Goal: Task Accomplishment & Management: Manage account settings

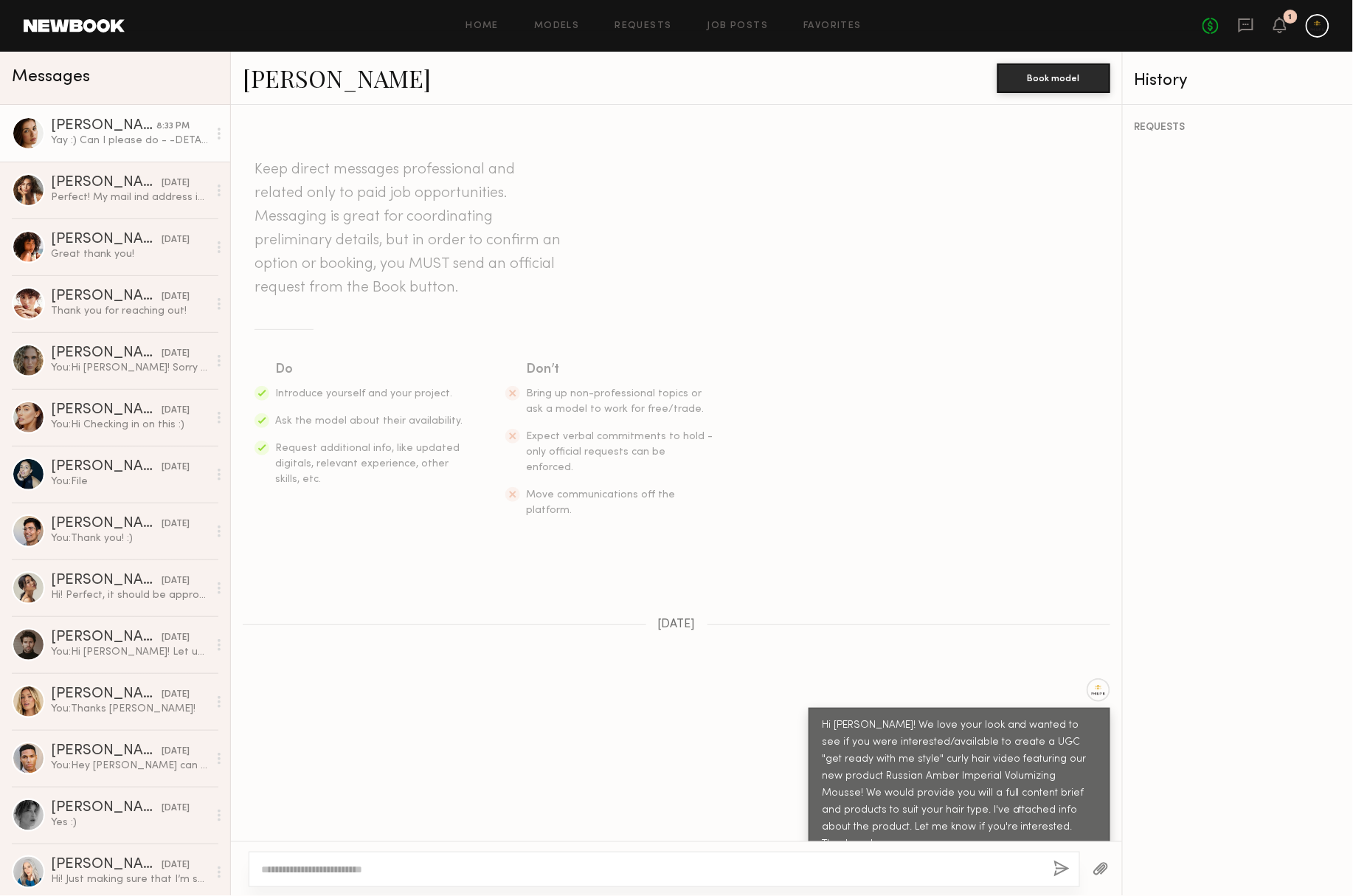
scroll to position [1244, 0]
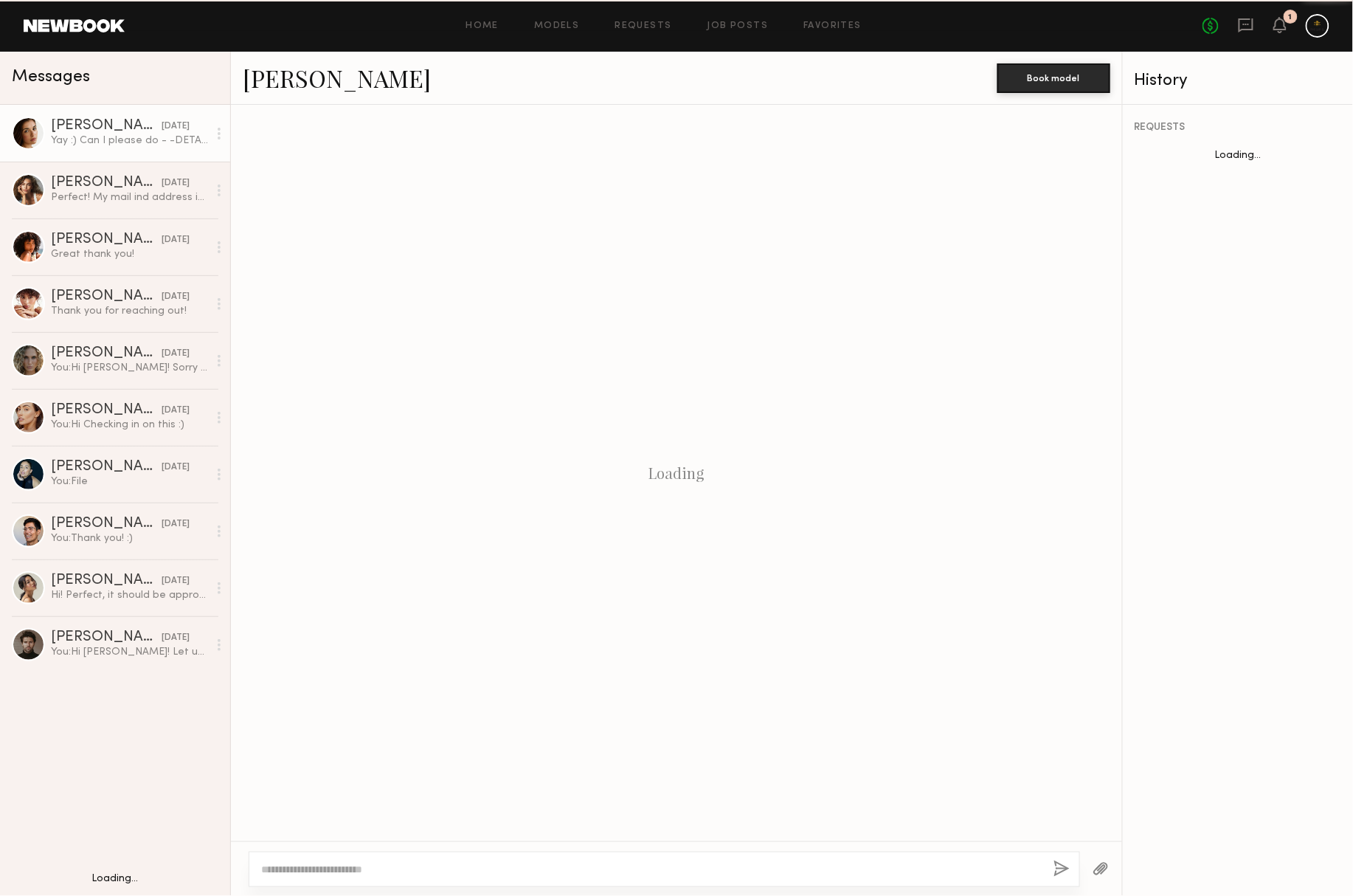
scroll to position [1131, 0]
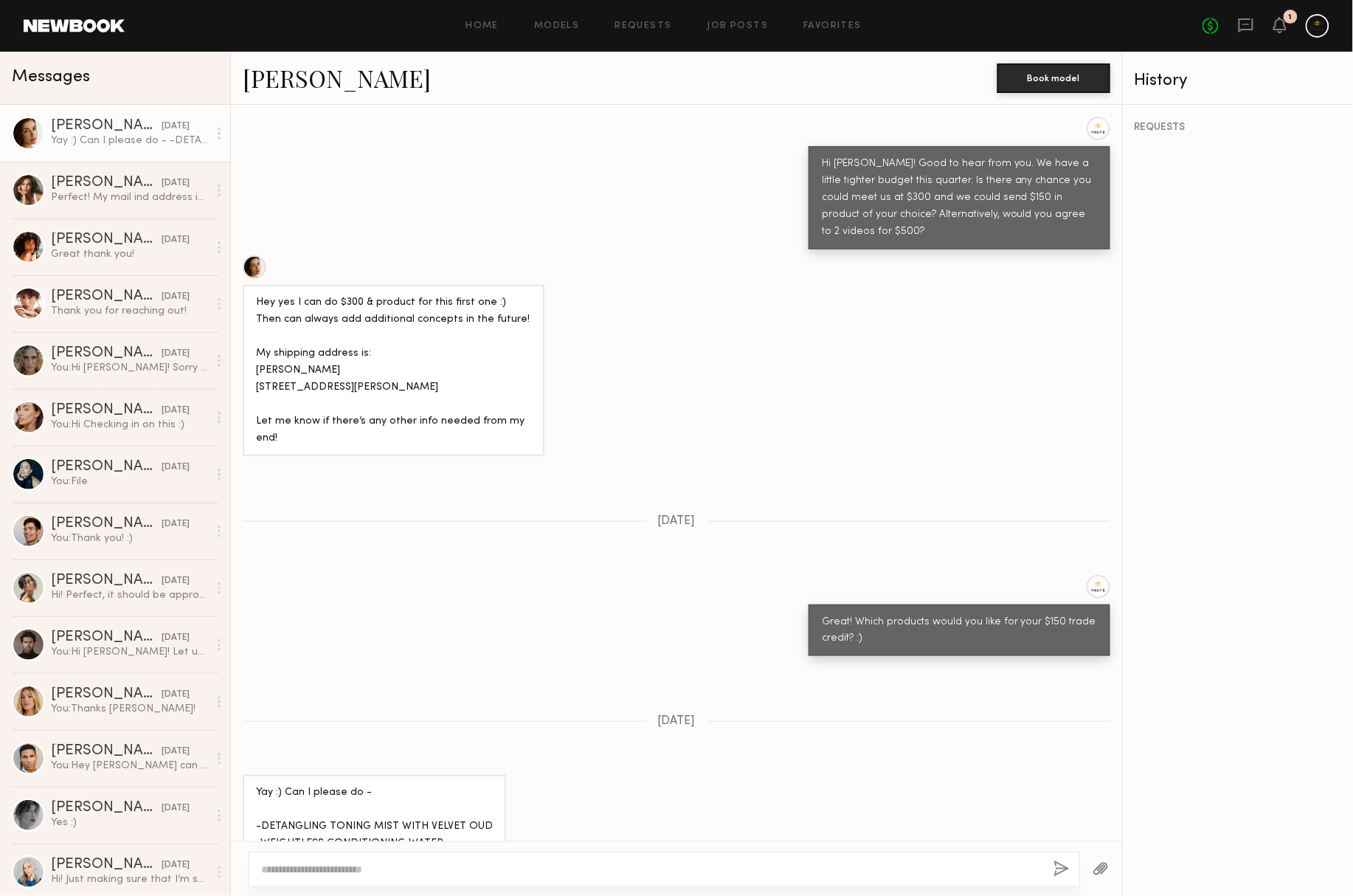
click at [1300, 38] on header "Home Models Requests Job Posts Favorites Sign Out No fees up to $5,000 1" at bounding box center [676, 25] width 1353 height 52
click at [1308, 36] on link at bounding box center [1318, 25] width 23 height 23
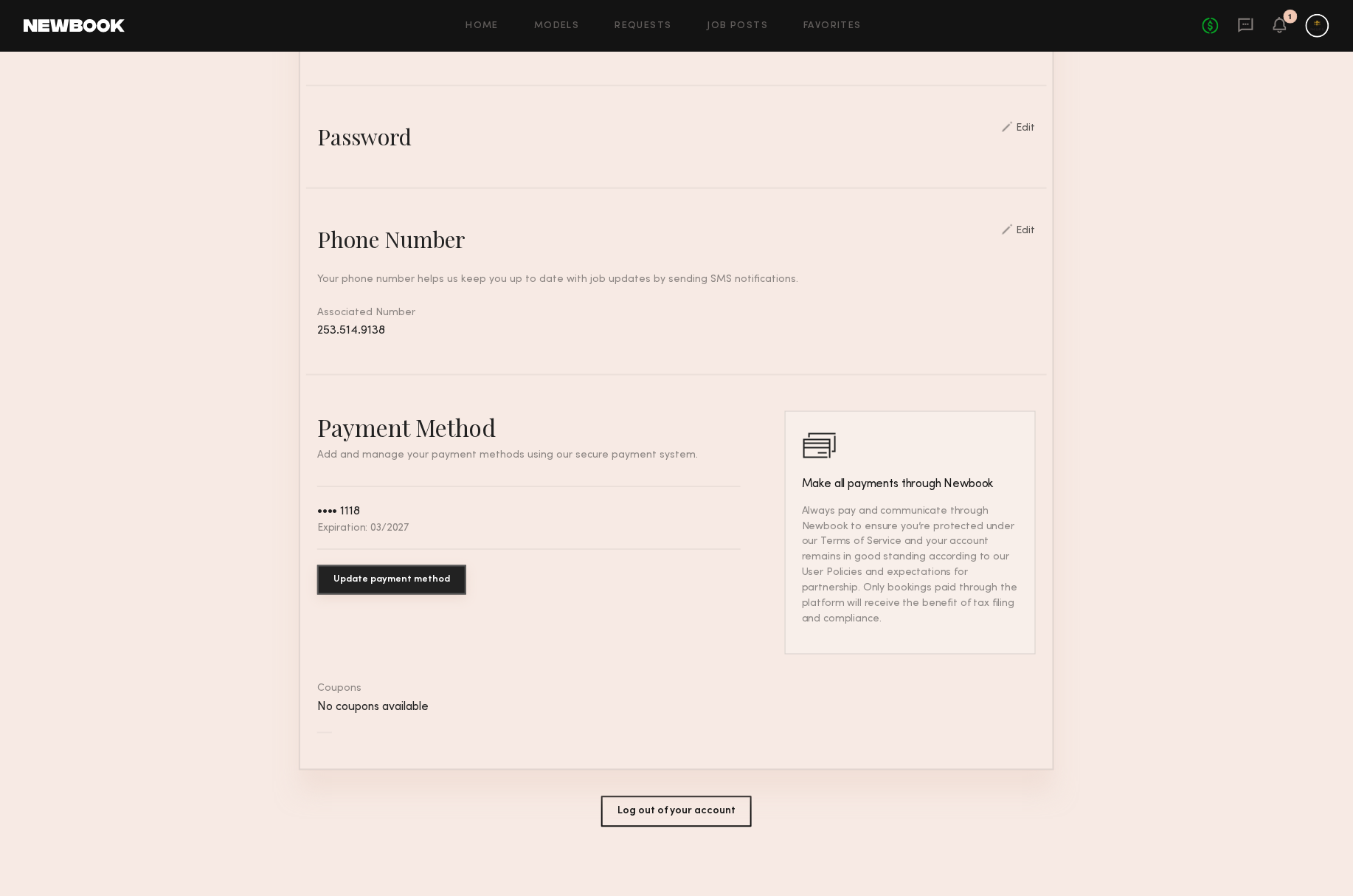
scroll to position [479, 0]
click at [633, 799] on button "Log out of your account" at bounding box center [676, 813] width 150 height 31
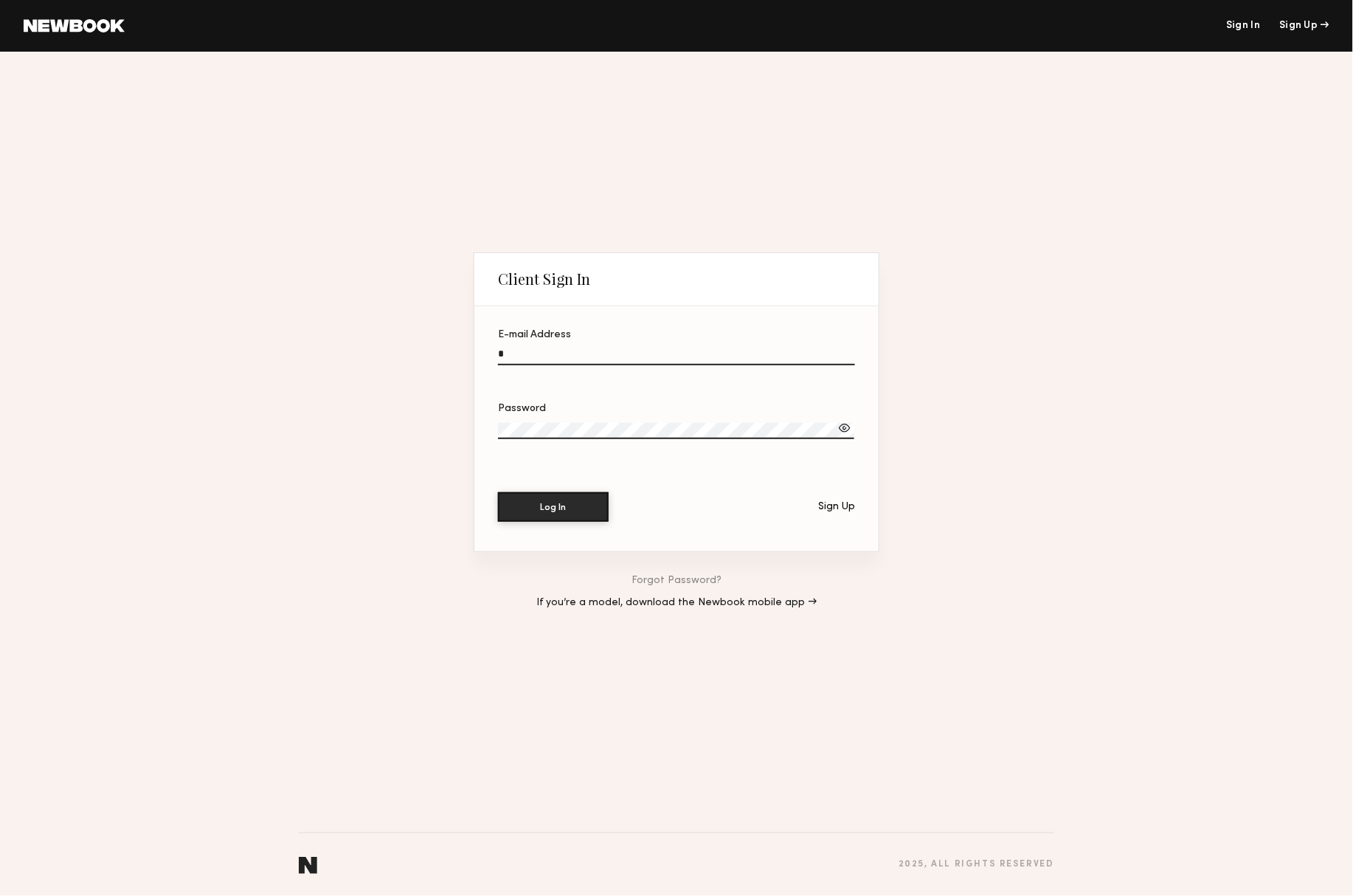
type input "**********"
click at [554, 508] on button "Log In" at bounding box center [553, 507] width 110 height 29
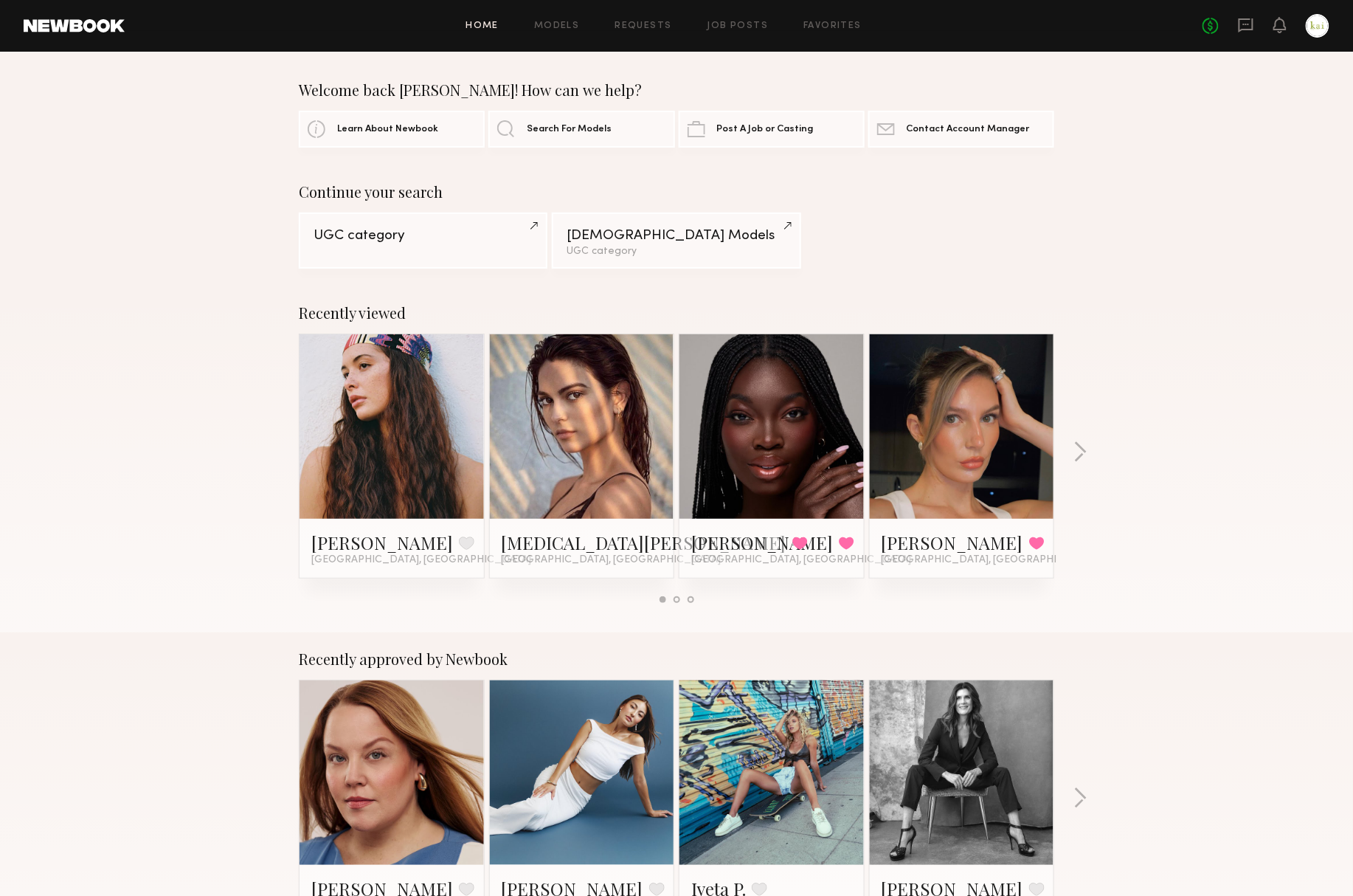
click at [1317, 20] on div at bounding box center [1318, 25] width 23 height 23
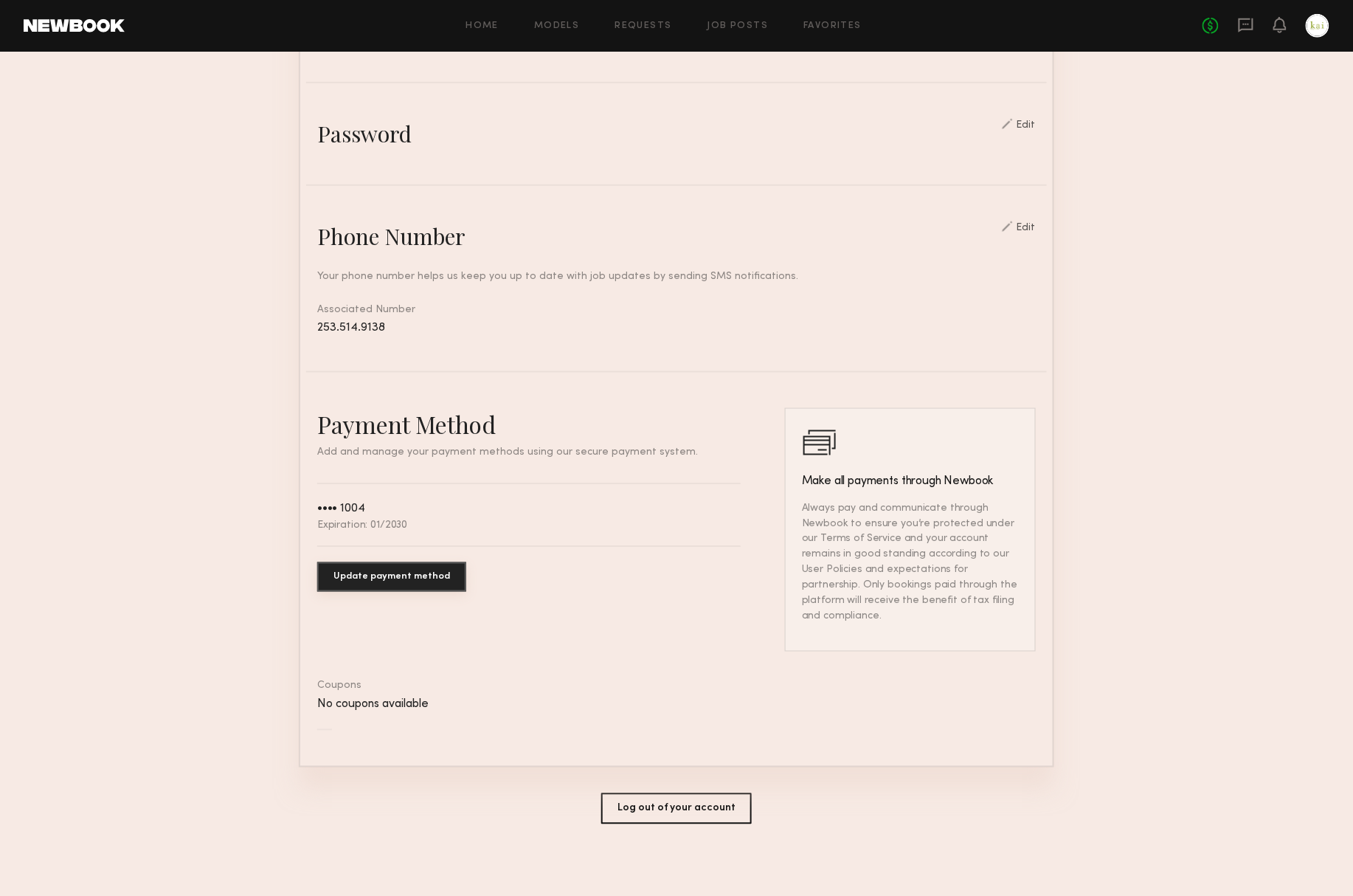
scroll to position [481, 0]
click at [642, 808] on button "Log out of your account" at bounding box center [676, 812] width 150 height 31
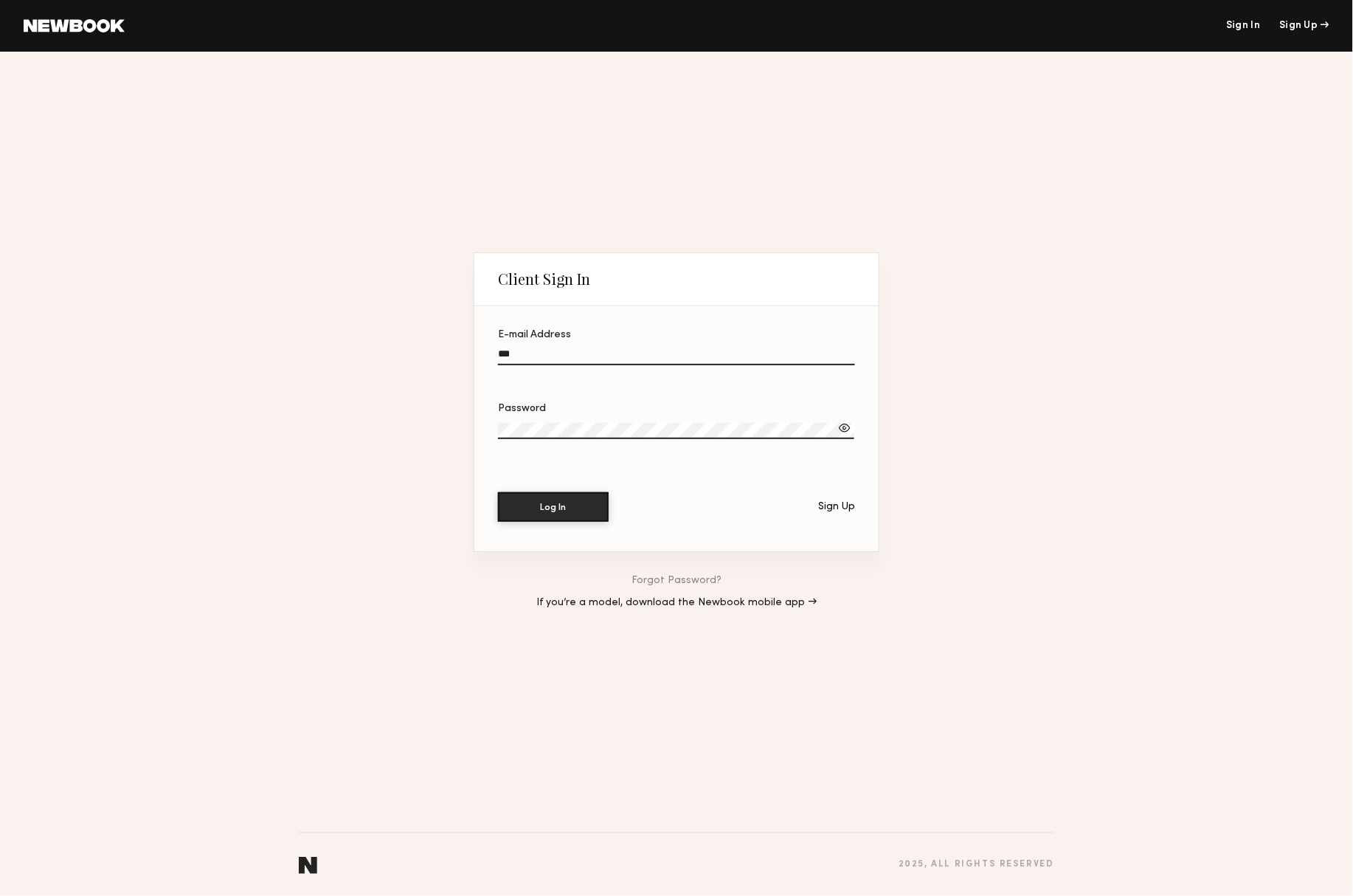
type input "**********"
click at [554, 508] on button "Log In" at bounding box center [553, 507] width 110 height 29
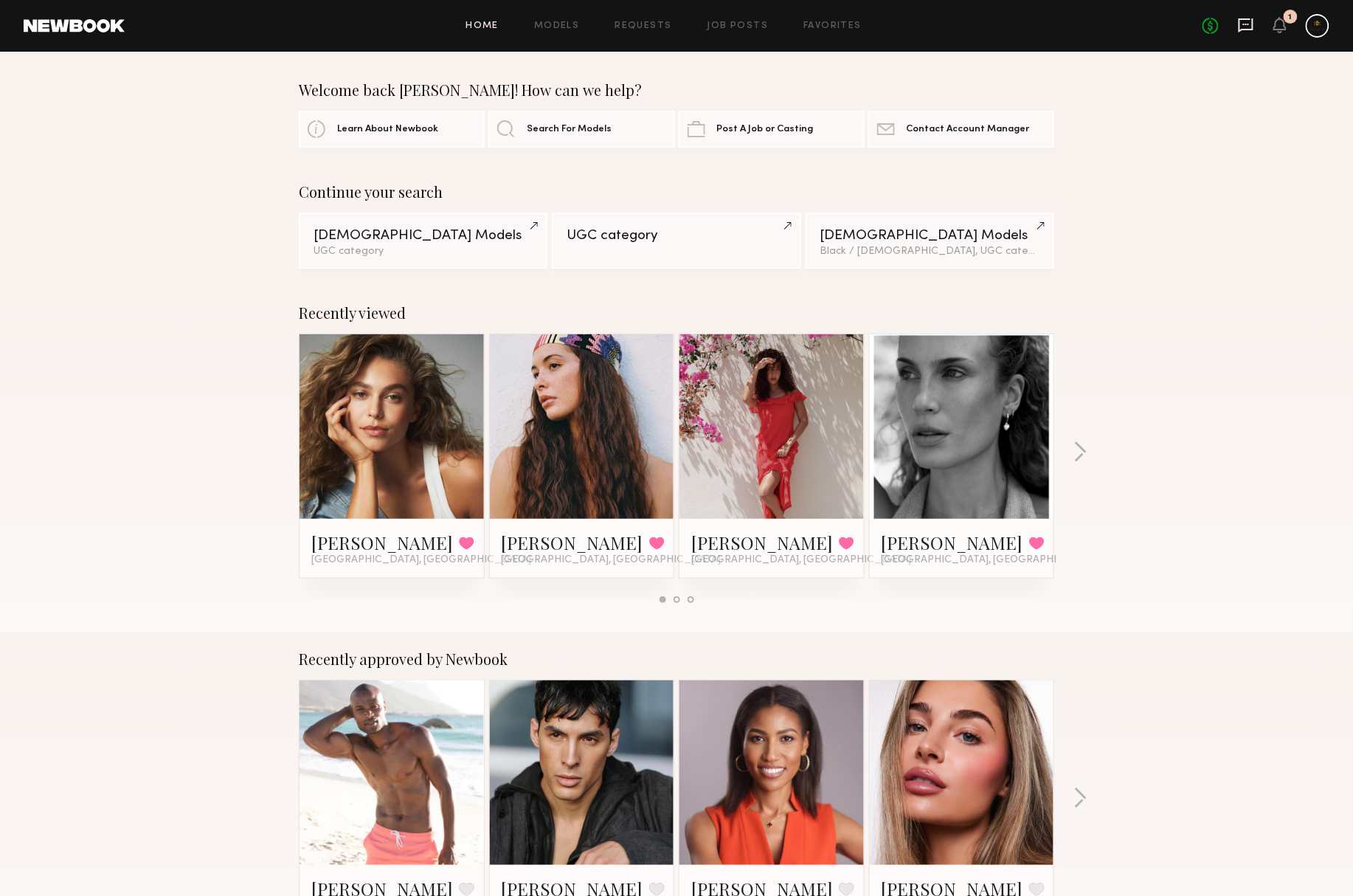
click at [1244, 25] on icon at bounding box center [1246, 25] width 15 height 14
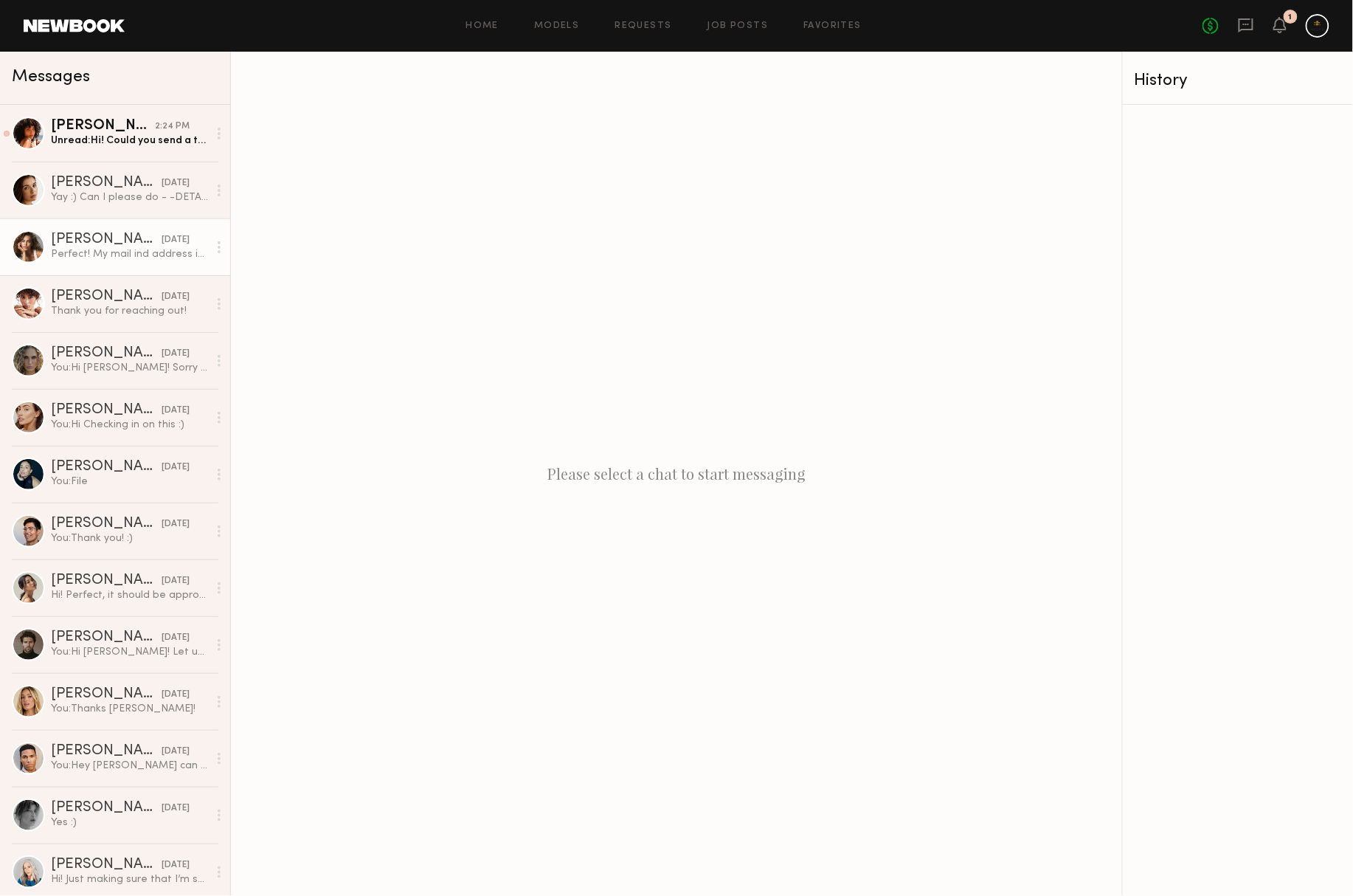
click at [90, 249] on div "Perfect! My mail ind address is [STREET_ADDRESS][US_STATE]" at bounding box center [129, 254] width 157 height 14
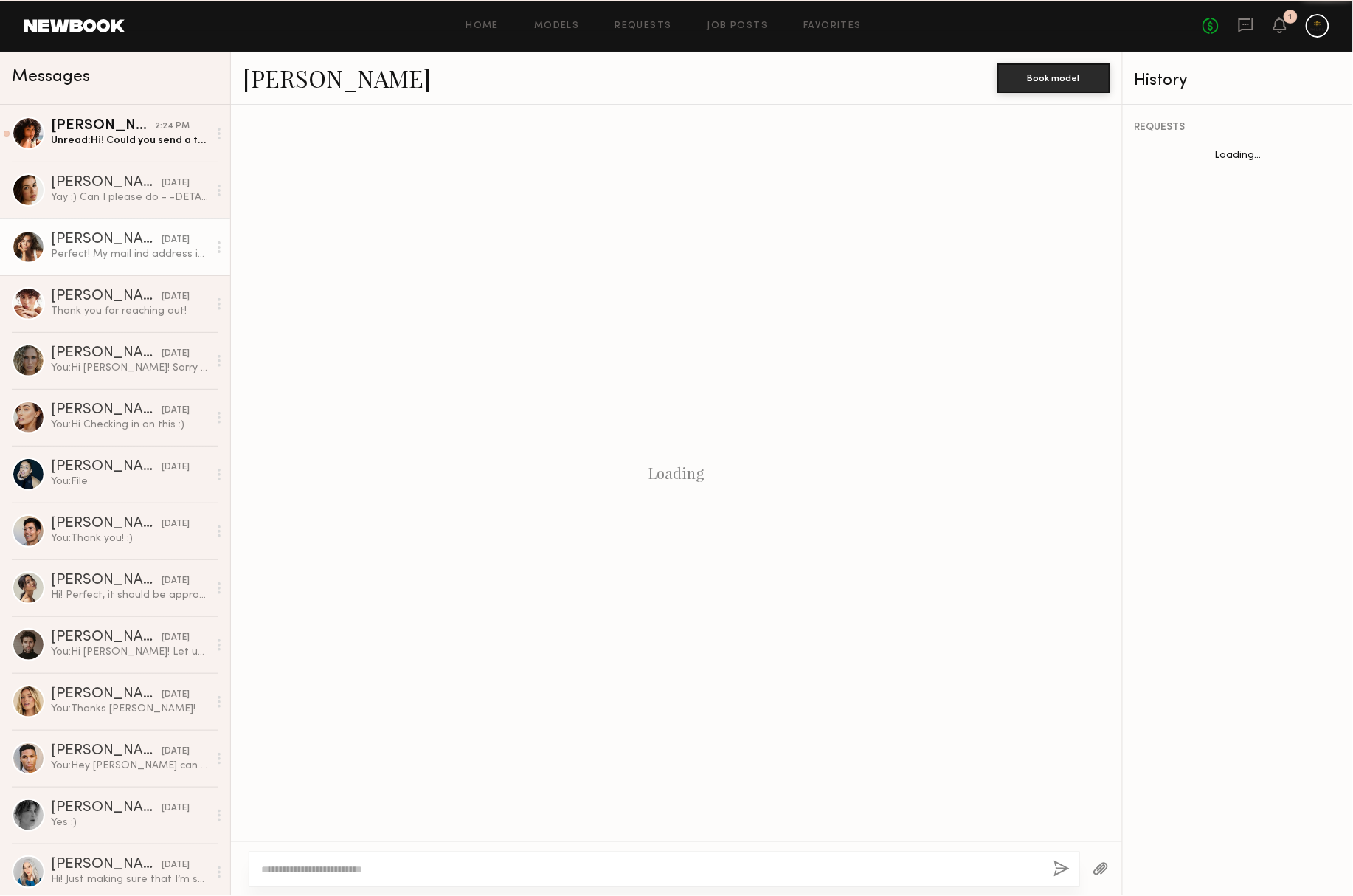
scroll to position [600, 0]
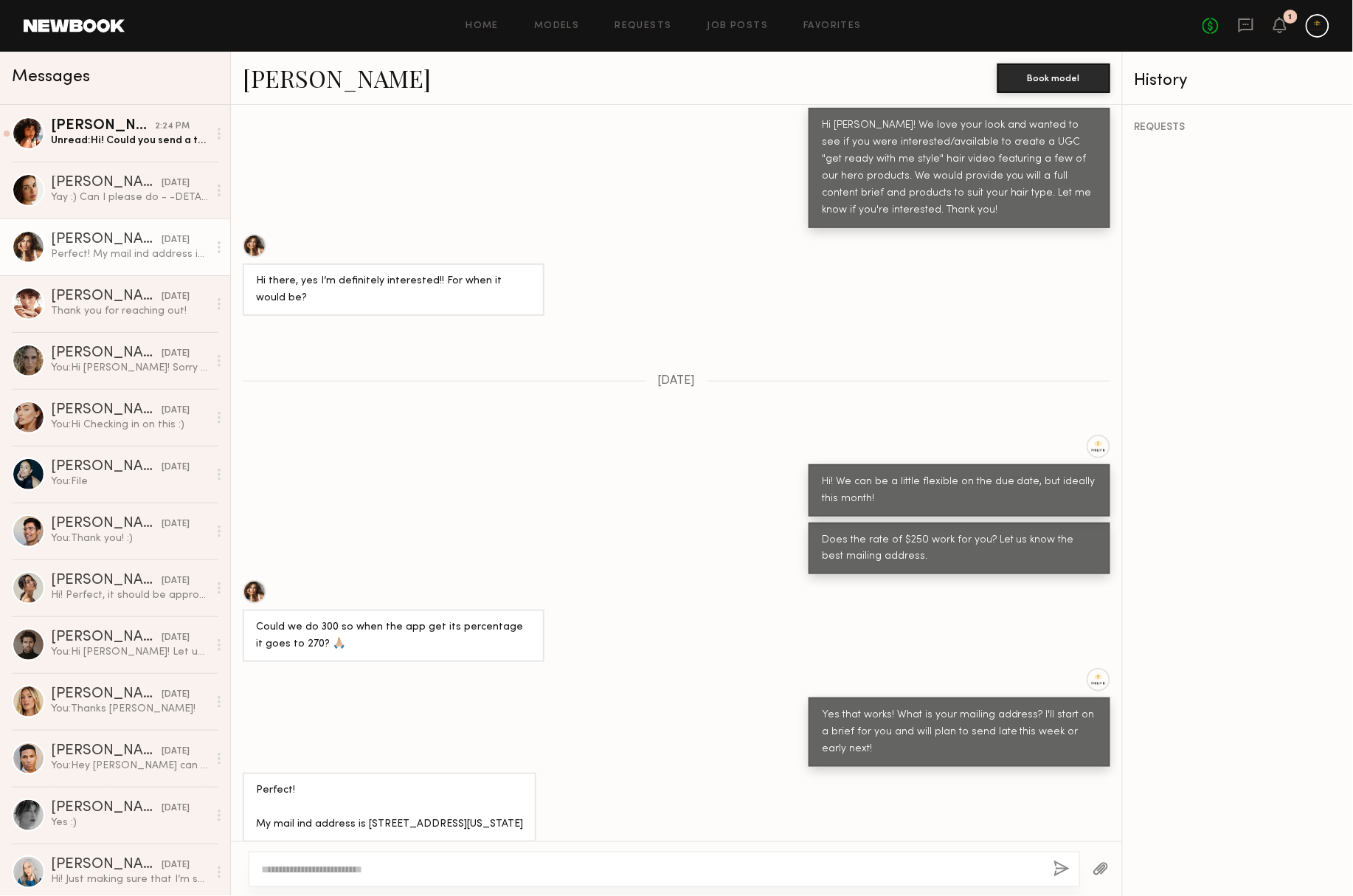
click at [319, 71] on link "[PERSON_NAME]" at bounding box center [337, 78] width 188 height 32
click at [118, 202] on div "Yay :) Can I please do - -DETANGLING TONING MIST WITH VELVET OUD -WEIGHTLESS CO…" at bounding box center [129, 197] width 157 height 14
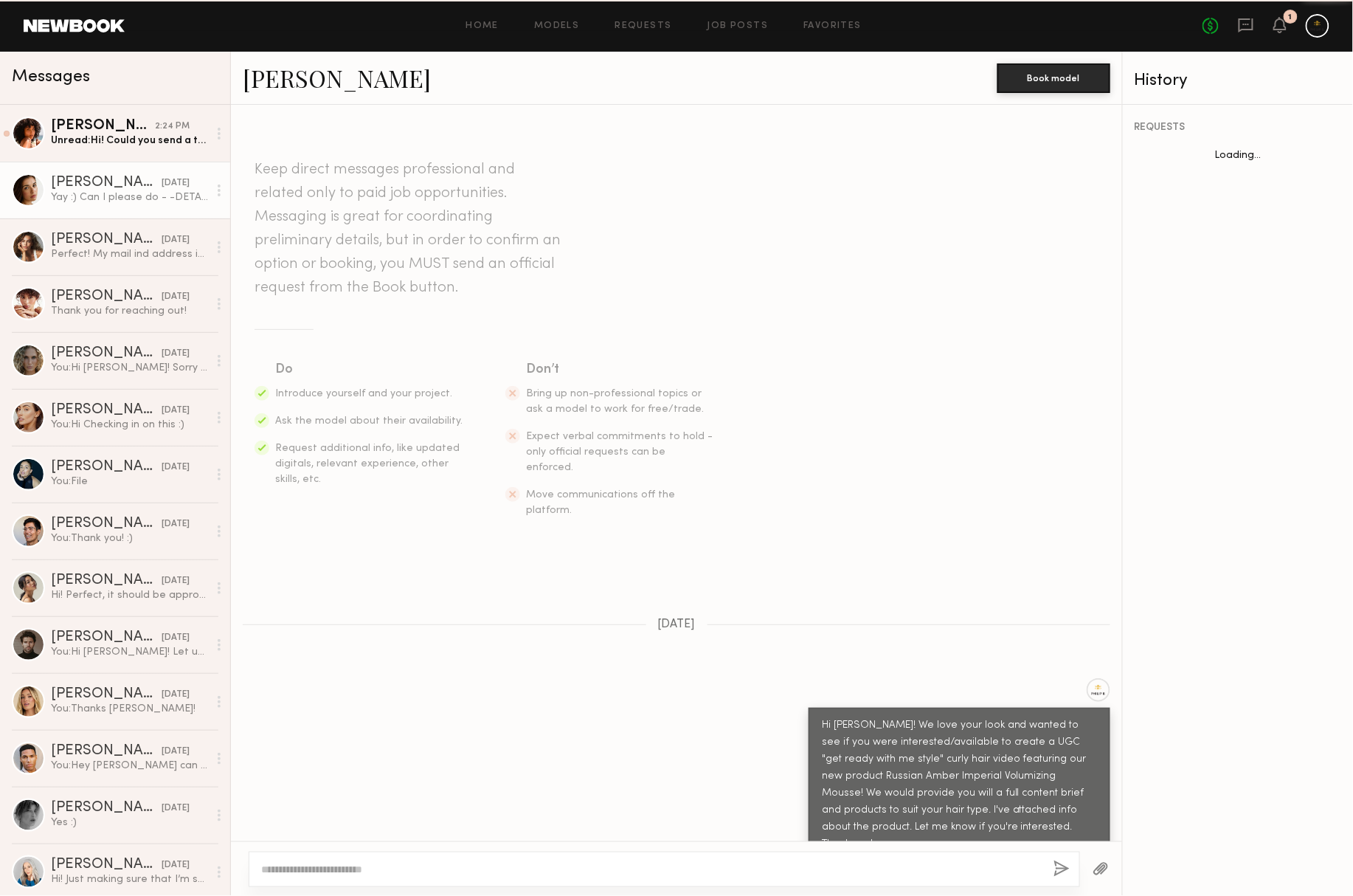
scroll to position [1131, 0]
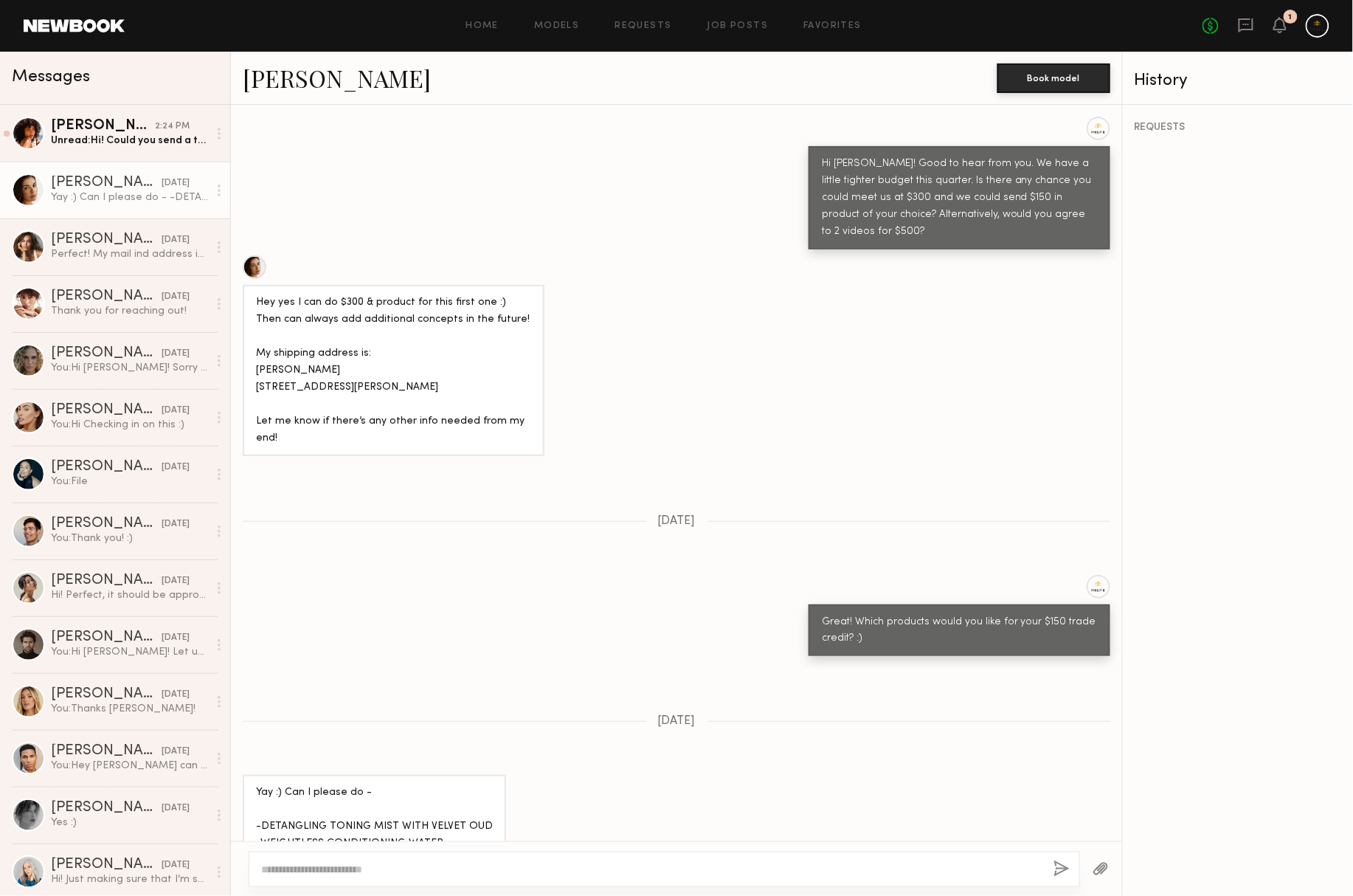
click at [265, 81] on link "[PERSON_NAME]" at bounding box center [337, 78] width 188 height 32
drag, startPoint x: 252, startPoint y: 788, endPoint x: 416, endPoint y: 788, distance: 164.0
click at [416, 788] on div "Yay :) Can I please do - -DETANGLING TONING MIST WITH VELVET OUD -WEIGHTLESS CO…" at bounding box center [375, 835] width 264 height 120
drag, startPoint x: 254, startPoint y: 753, endPoint x: 488, endPoint y: 754, distance: 234.0
click at [488, 775] on div "Yay :) Can I please do - -DETANGLING TONING MIST WITH VELVET OUD -WEIGHTLESS CO…" at bounding box center [375, 835] width 264 height 120
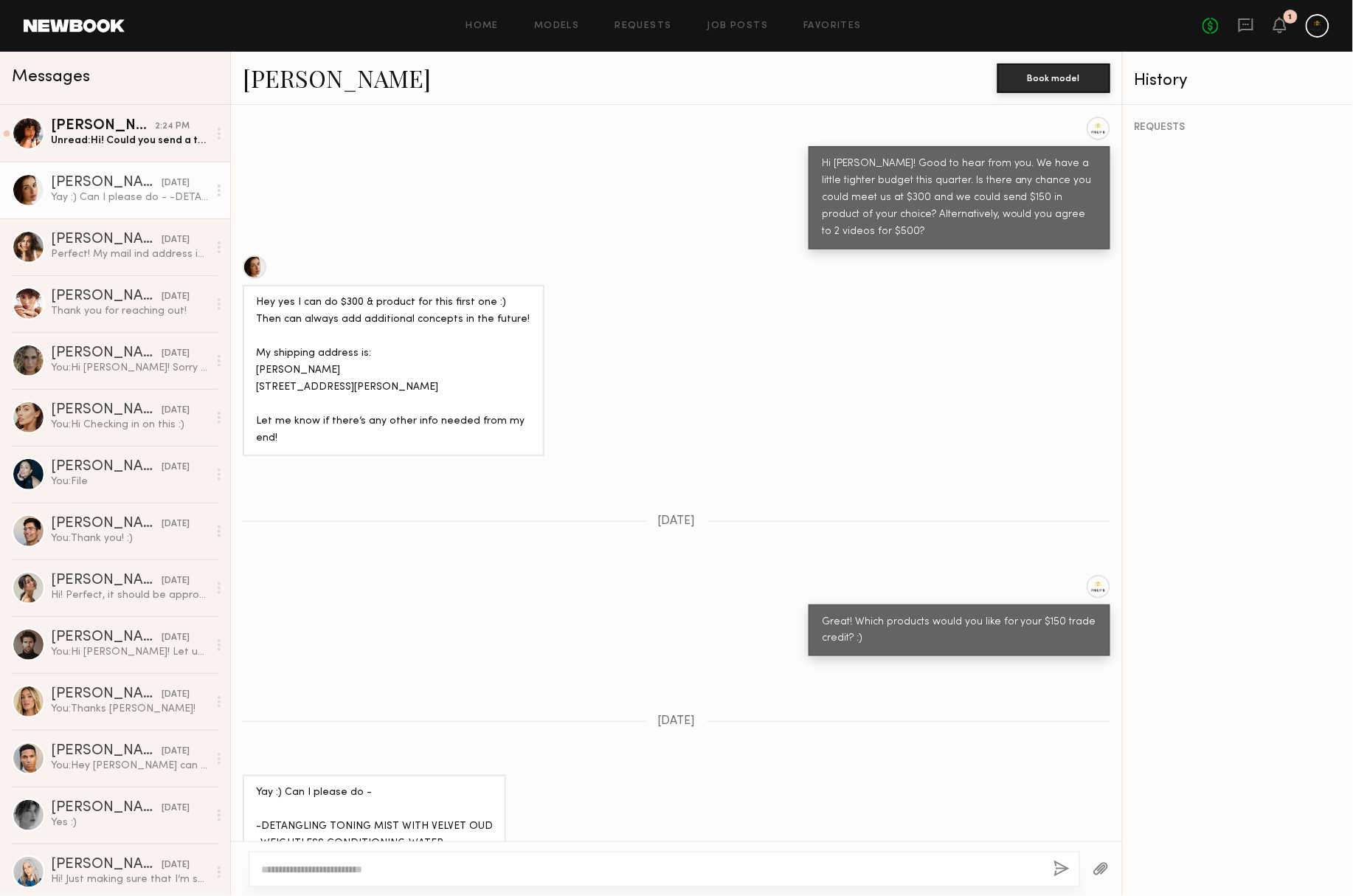
click at [405, 874] on textarea at bounding box center [652, 869] width 781 height 15
type textarea "**********"
click at [1054, 860] on button "button" at bounding box center [1062, 869] width 17 height 19
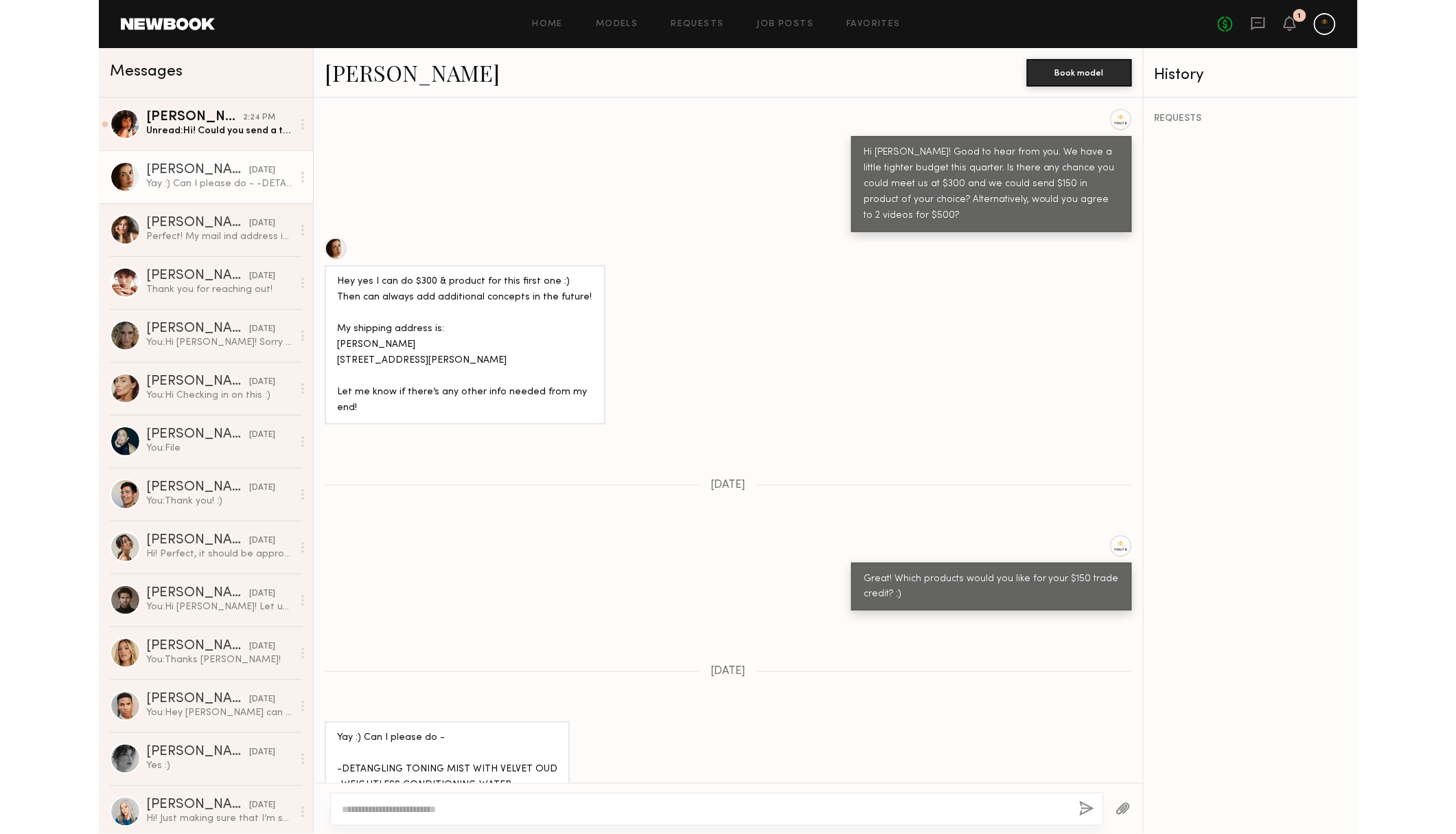
scroll to position [1344, 0]
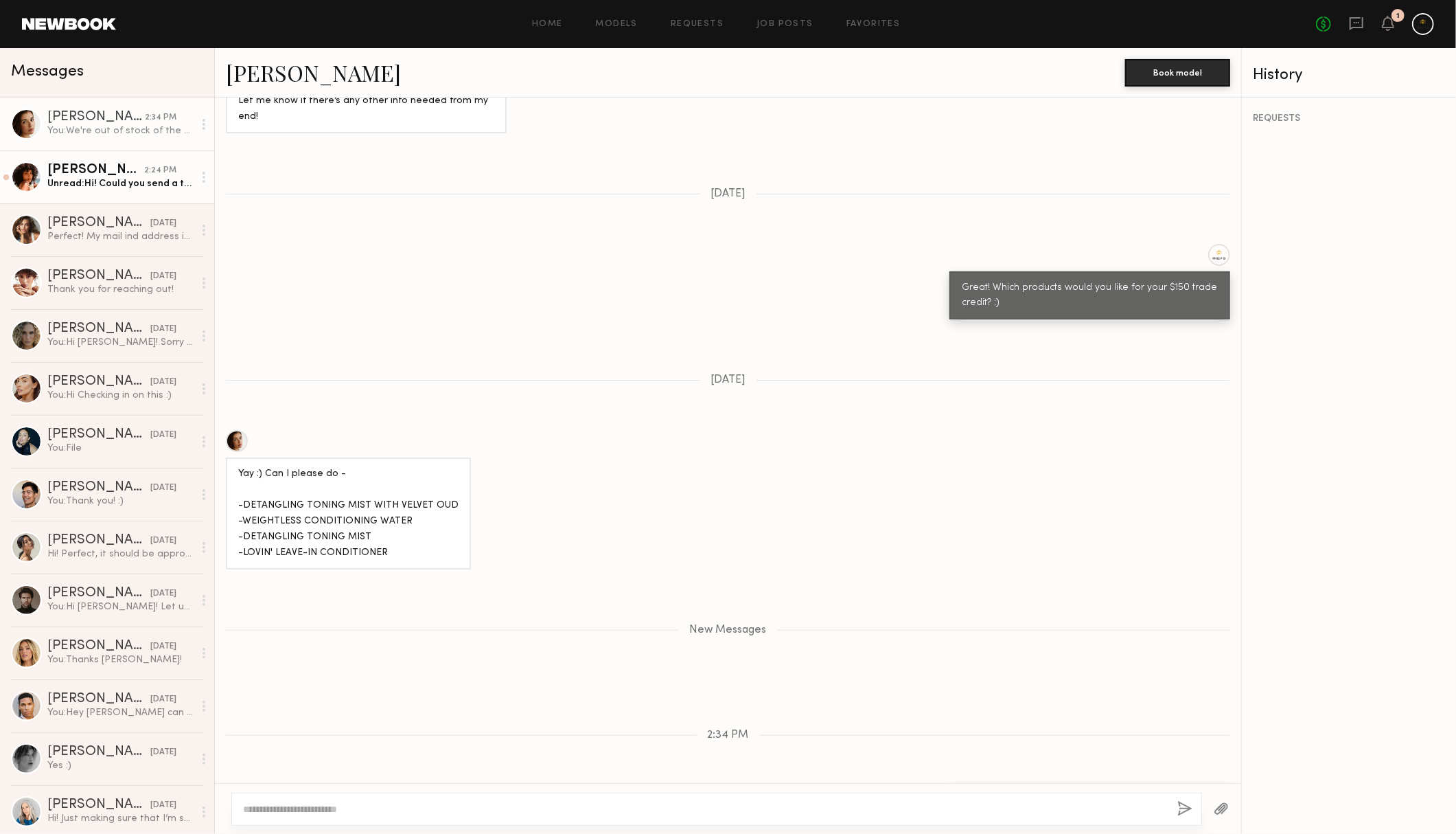
click at [129, 166] on div "[PERSON_NAME]" at bounding box center [95, 170] width 97 height 14
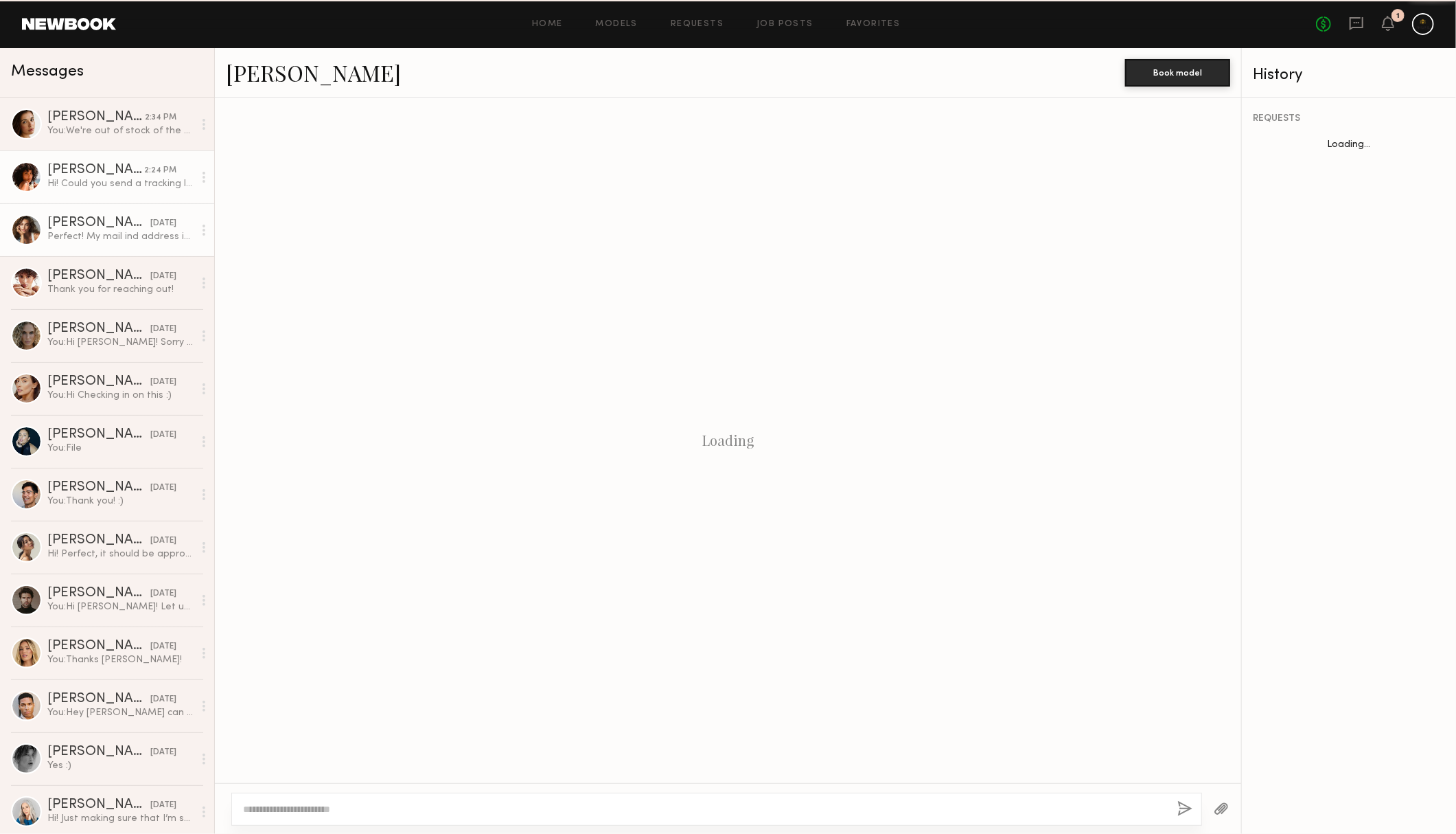
scroll to position [954, 0]
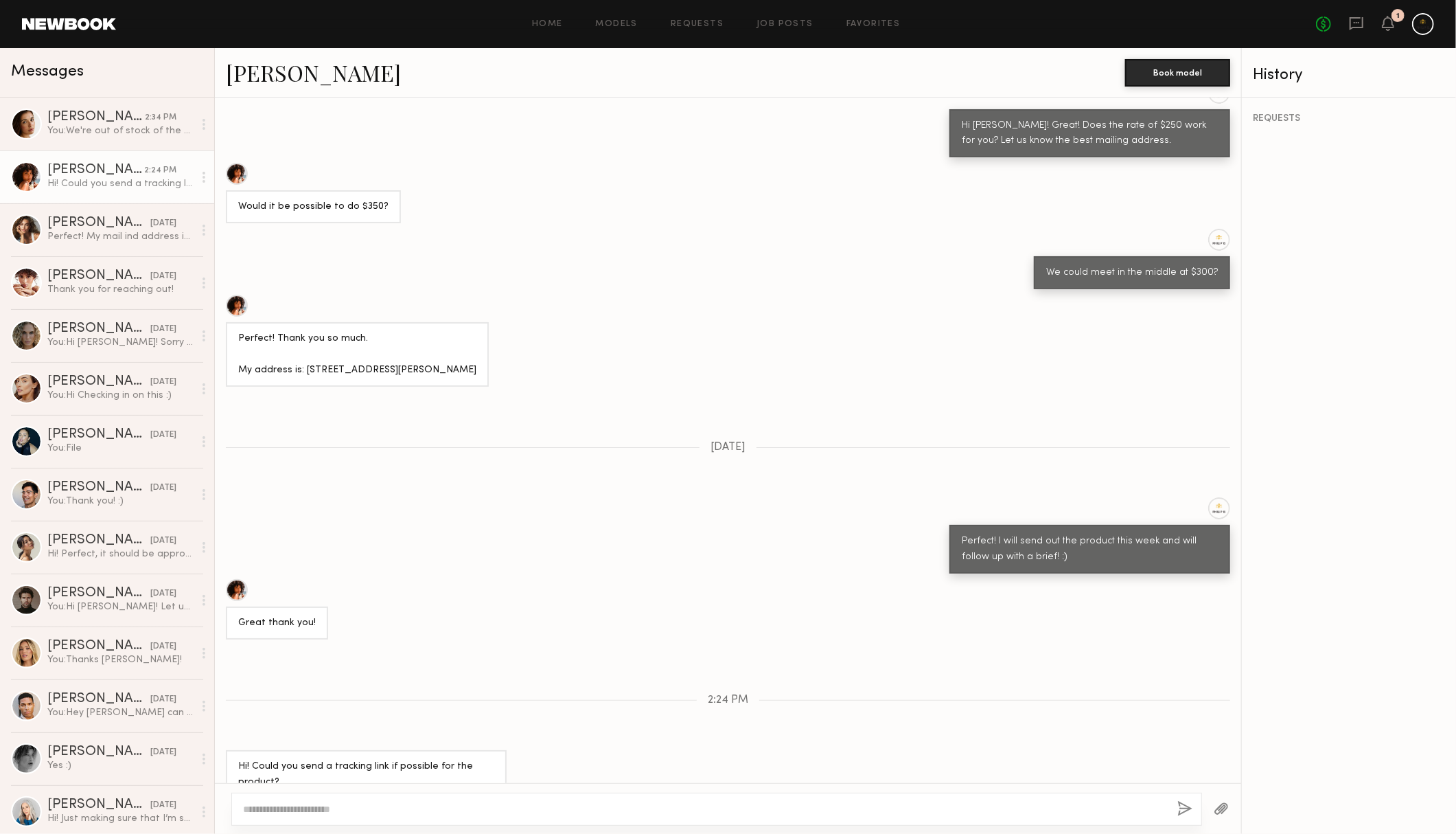
click at [259, 59] on link "[PERSON_NAME]" at bounding box center [313, 73] width 175 height 30
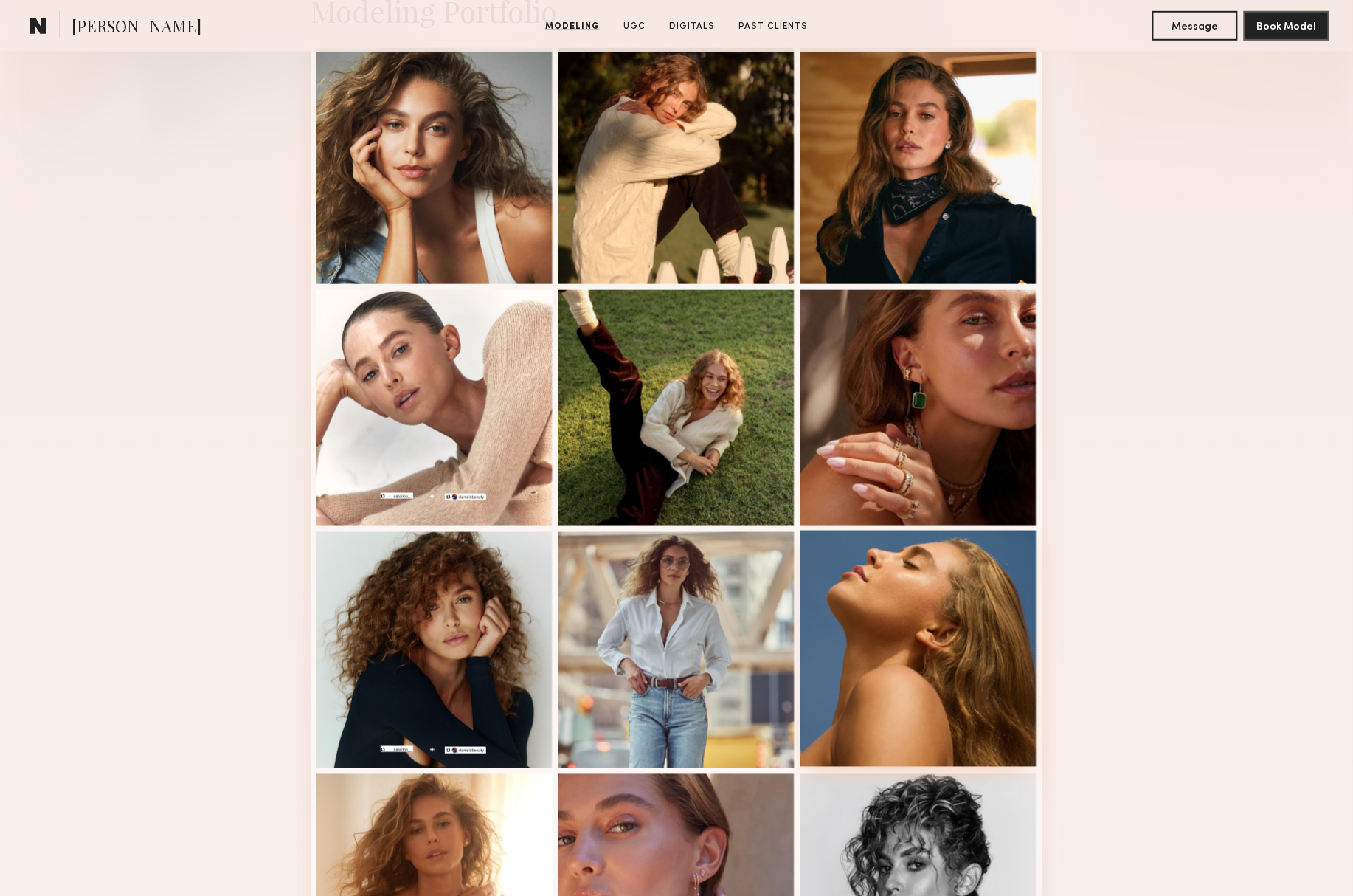
scroll to position [210, 0]
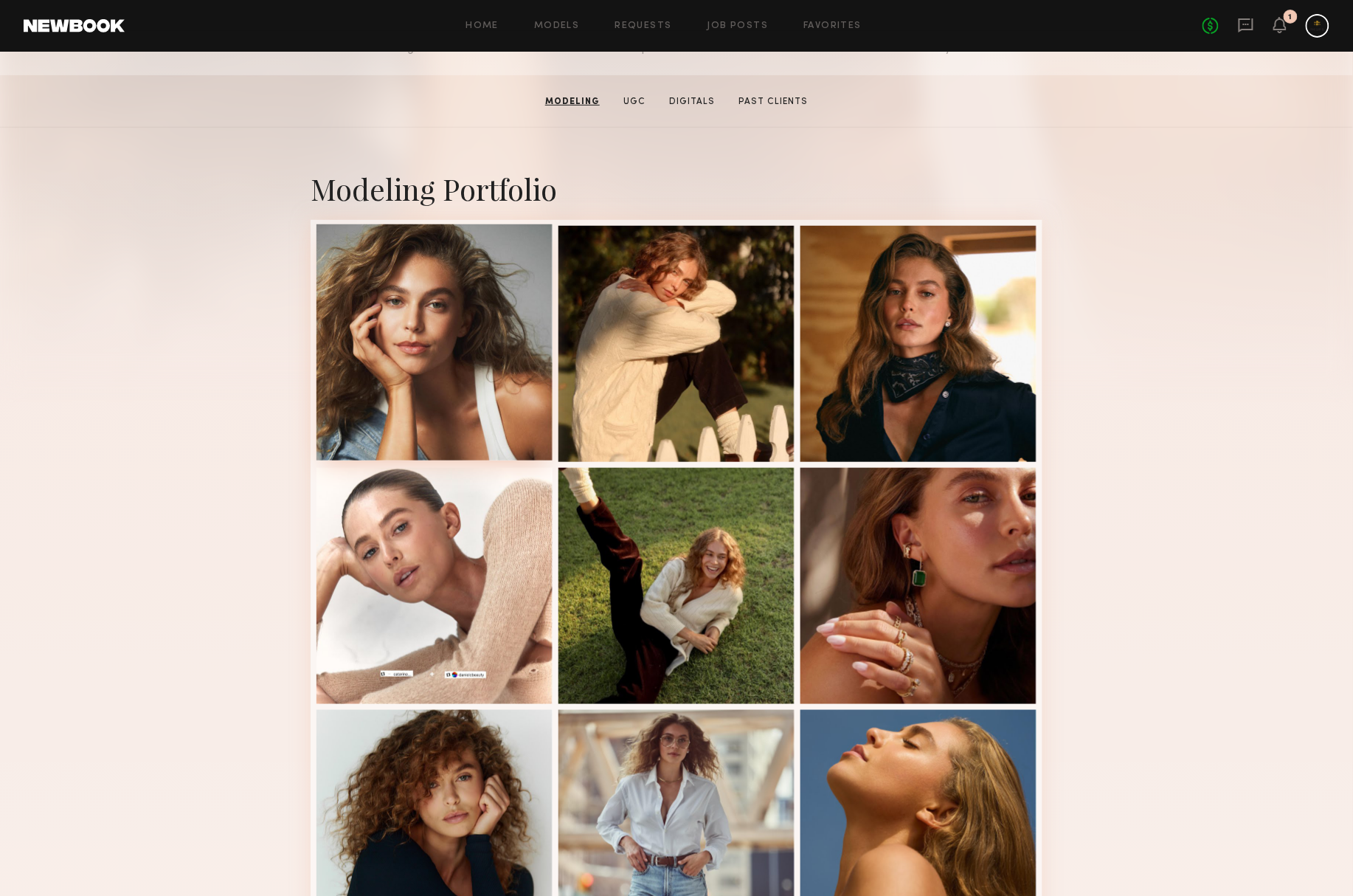
click at [470, 388] on div at bounding box center [434, 343] width 236 height 236
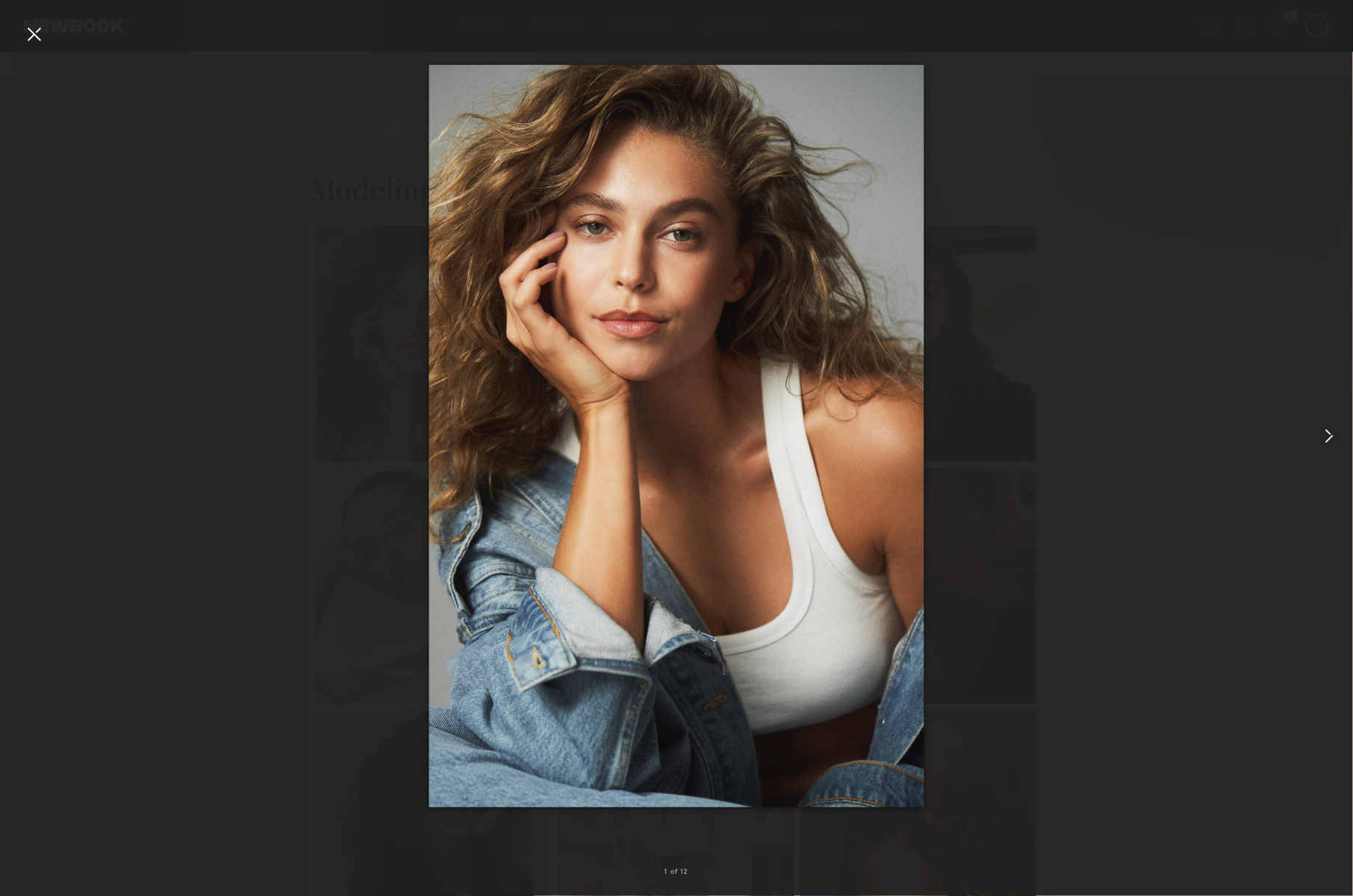
click at [1323, 446] on common-icon at bounding box center [1330, 436] width 23 height 23
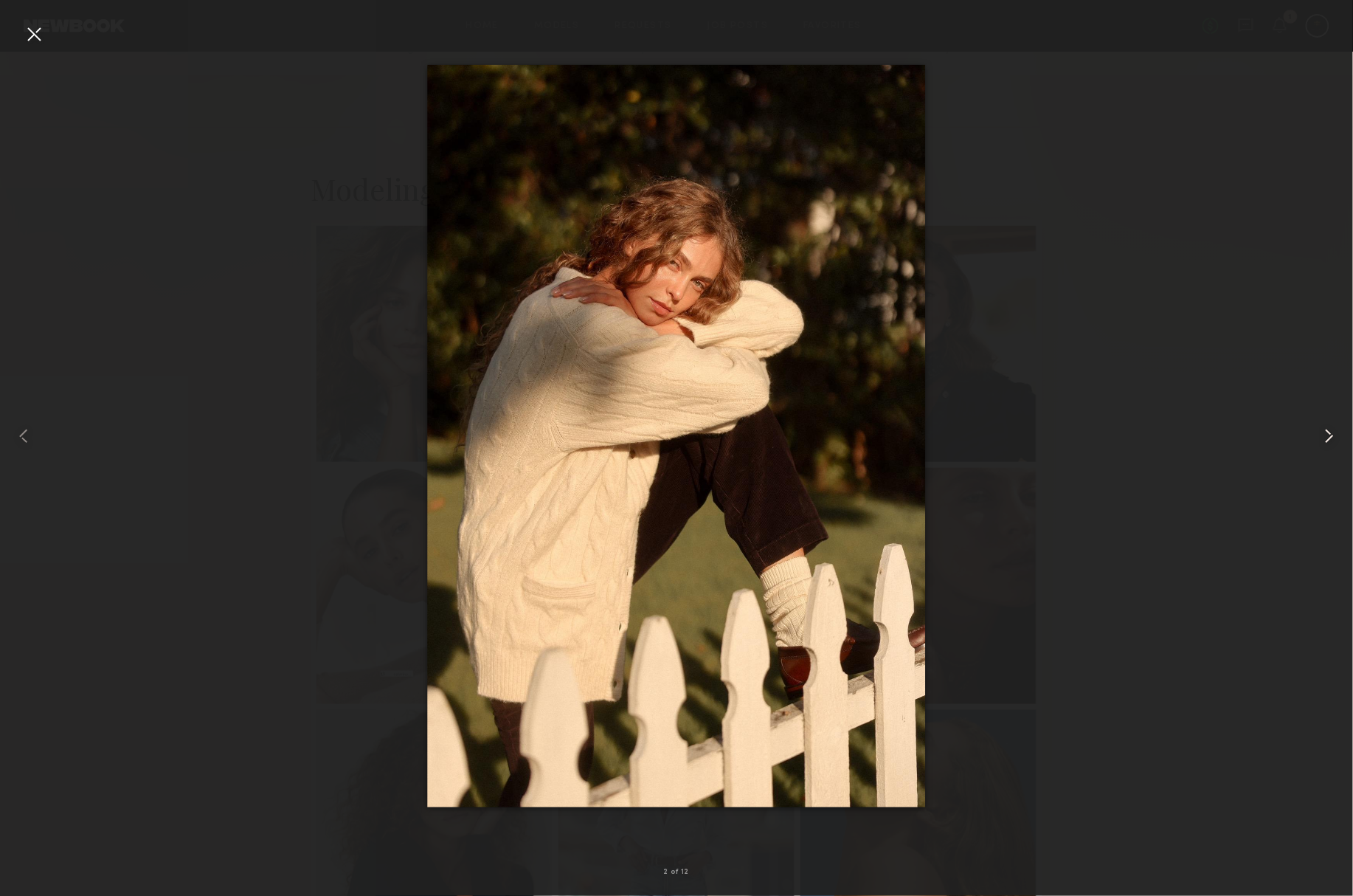
click at [1323, 446] on common-icon at bounding box center [1330, 436] width 23 height 23
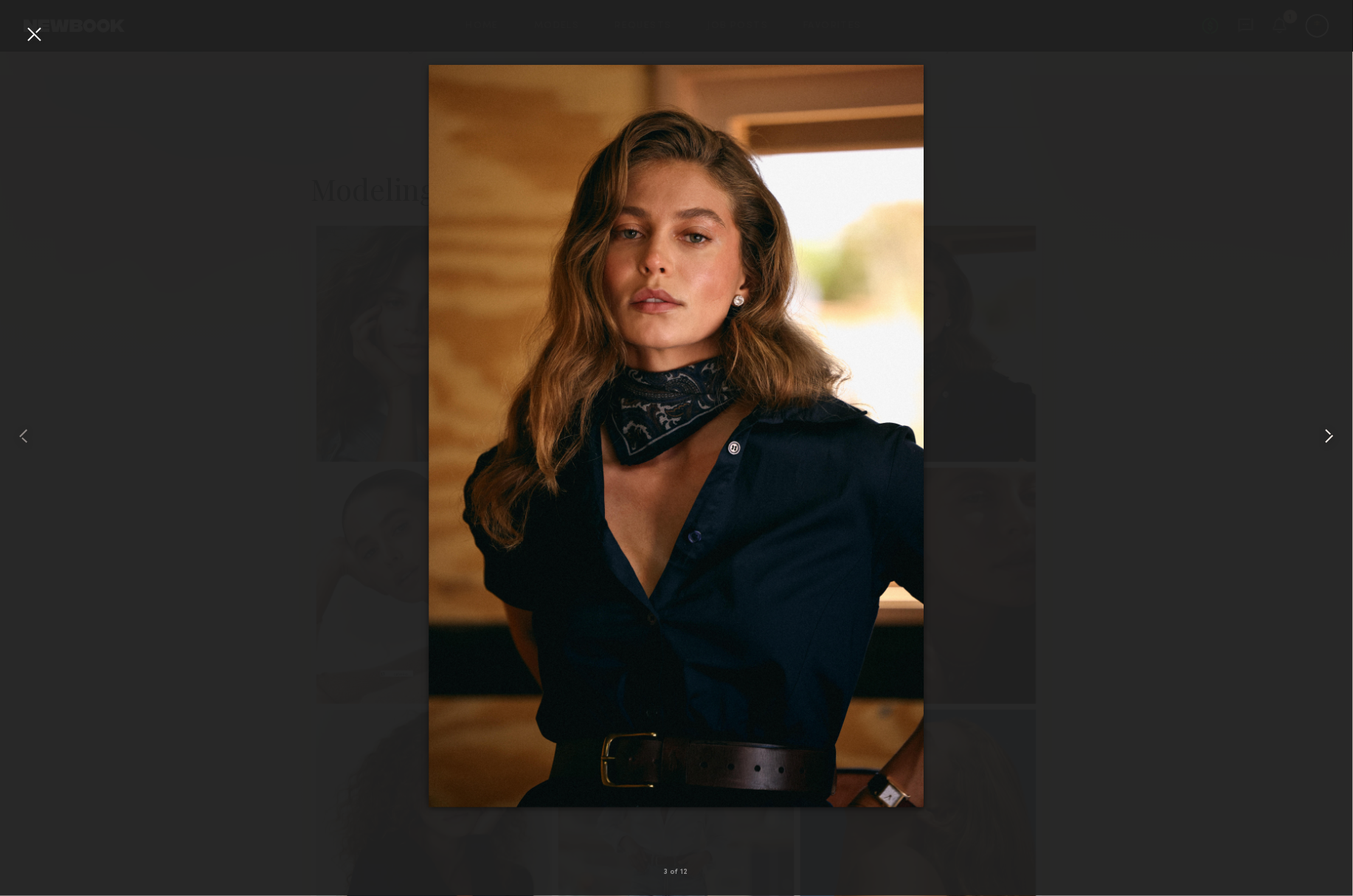
click at [1323, 446] on common-icon at bounding box center [1330, 436] width 23 height 23
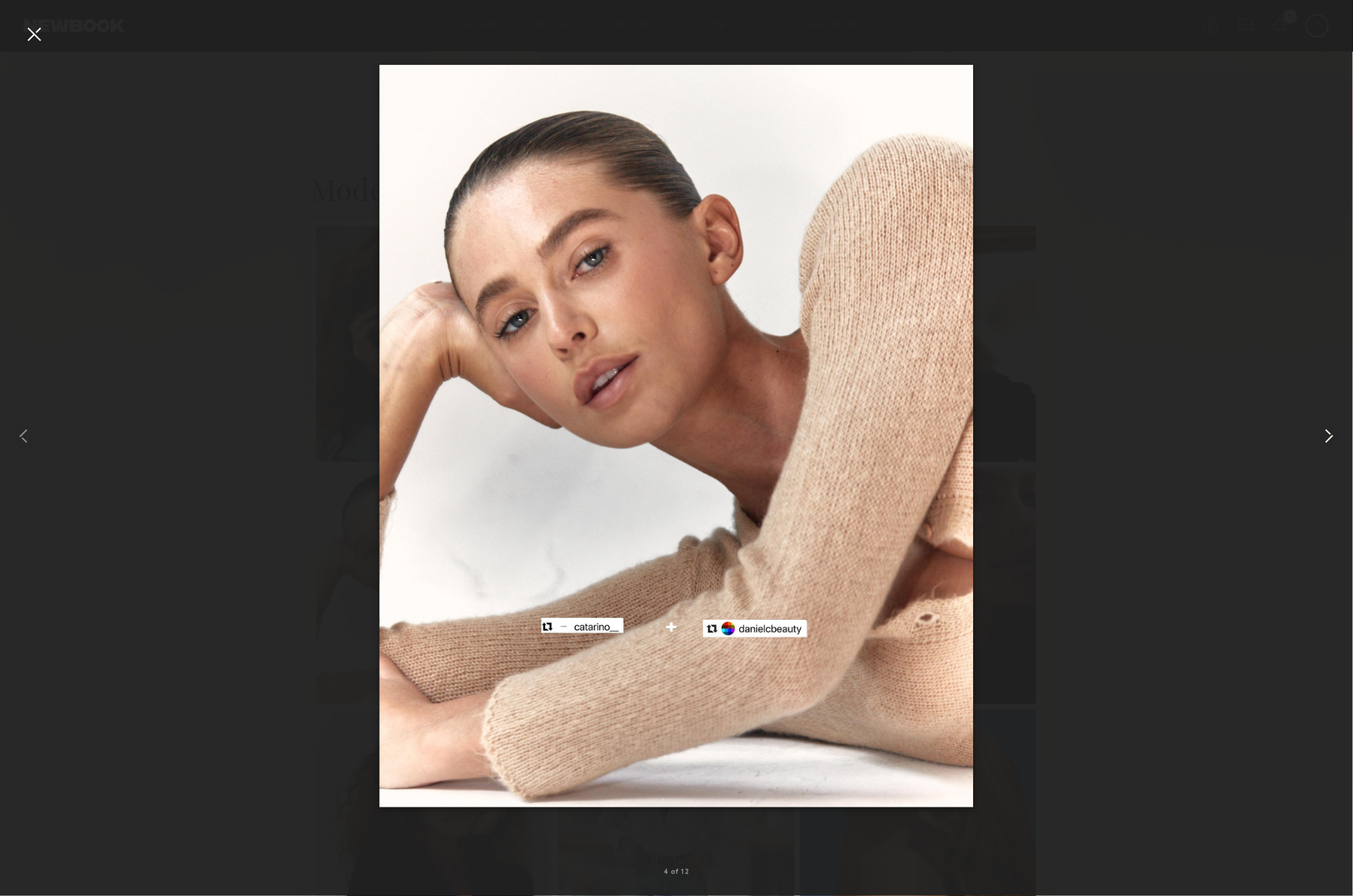
click at [1323, 446] on common-icon at bounding box center [1330, 436] width 23 height 23
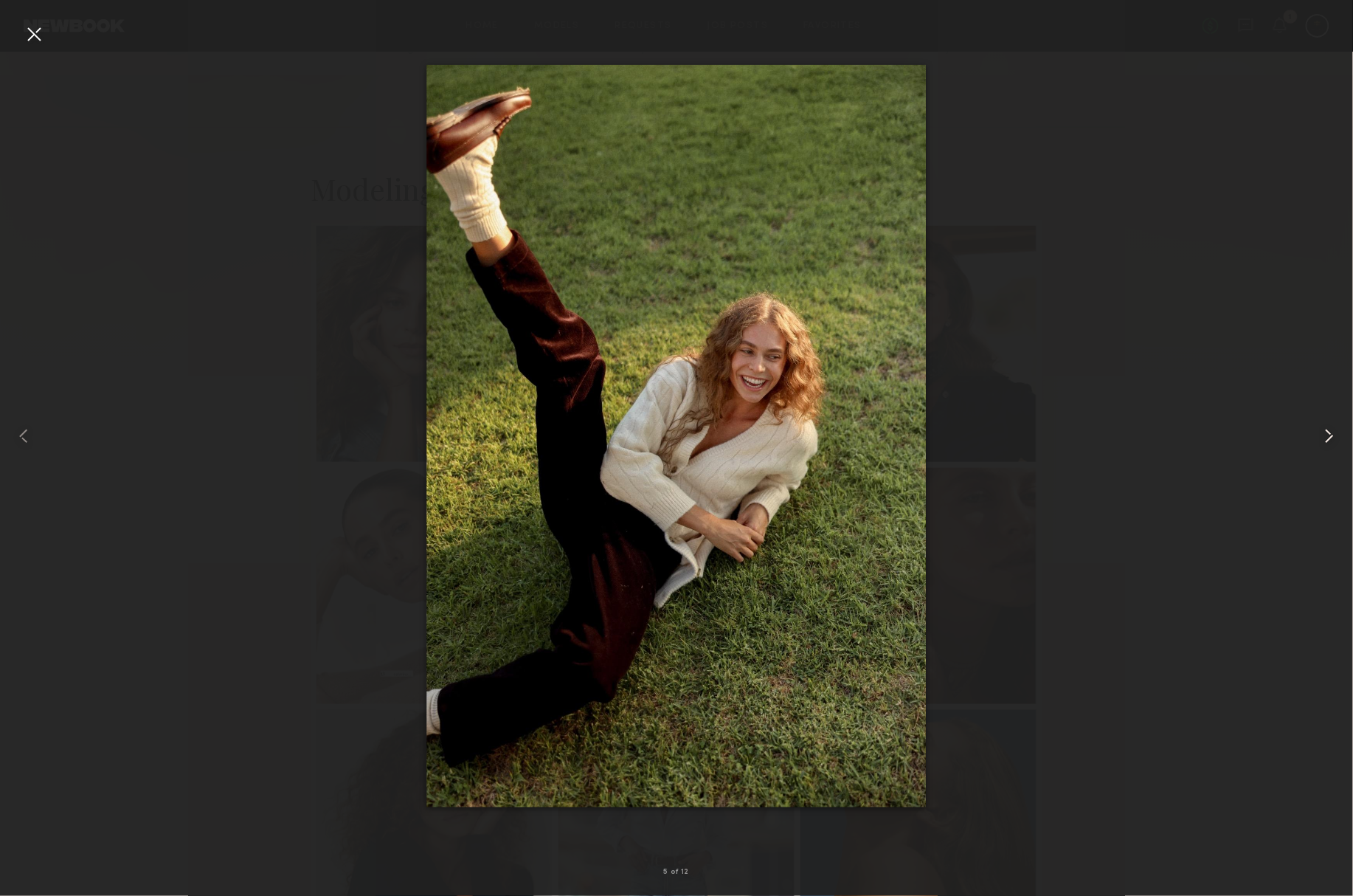
click at [1323, 446] on common-icon at bounding box center [1330, 436] width 23 height 23
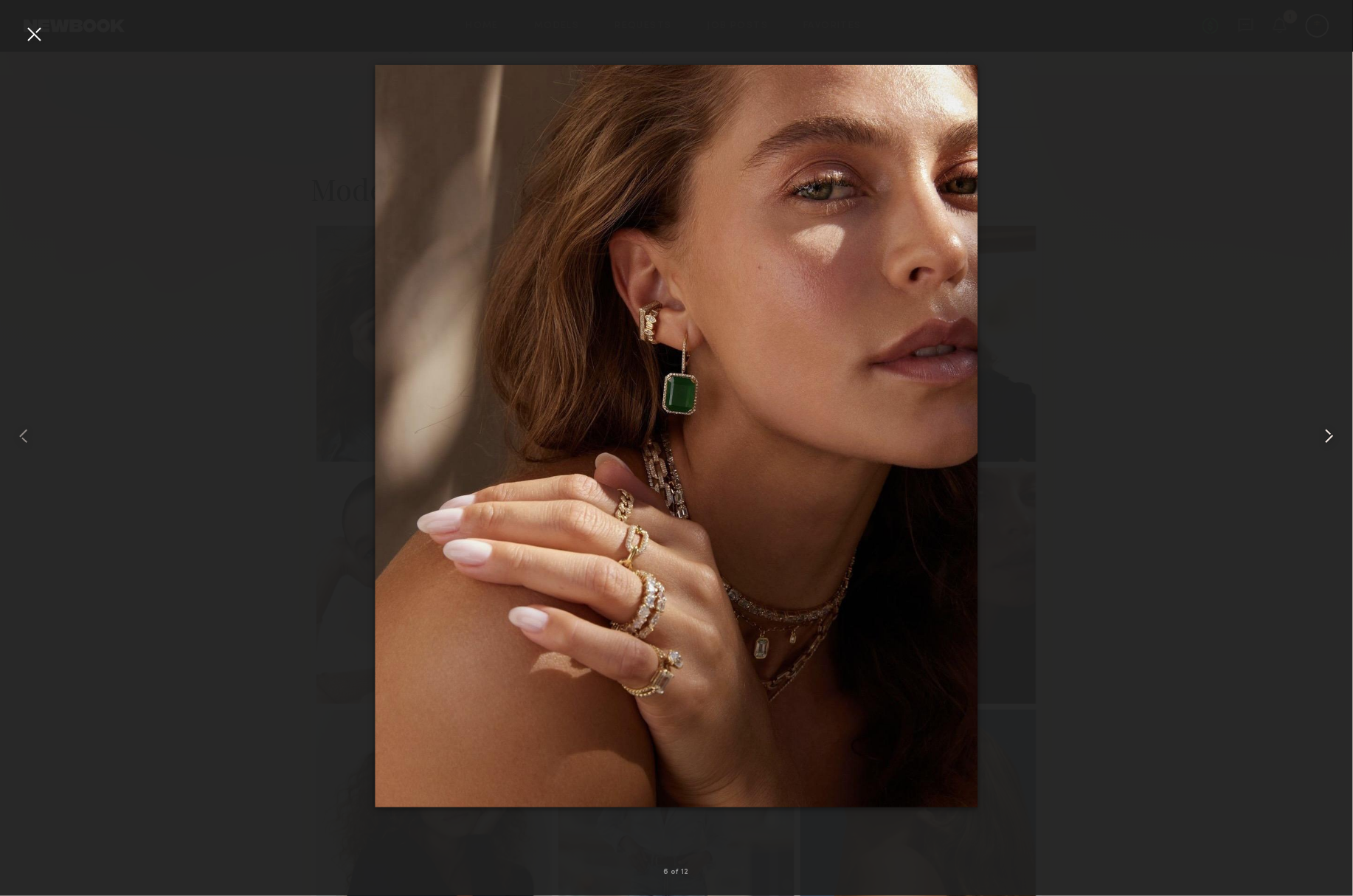
click at [1323, 446] on common-icon at bounding box center [1330, 436] width 23 height 23
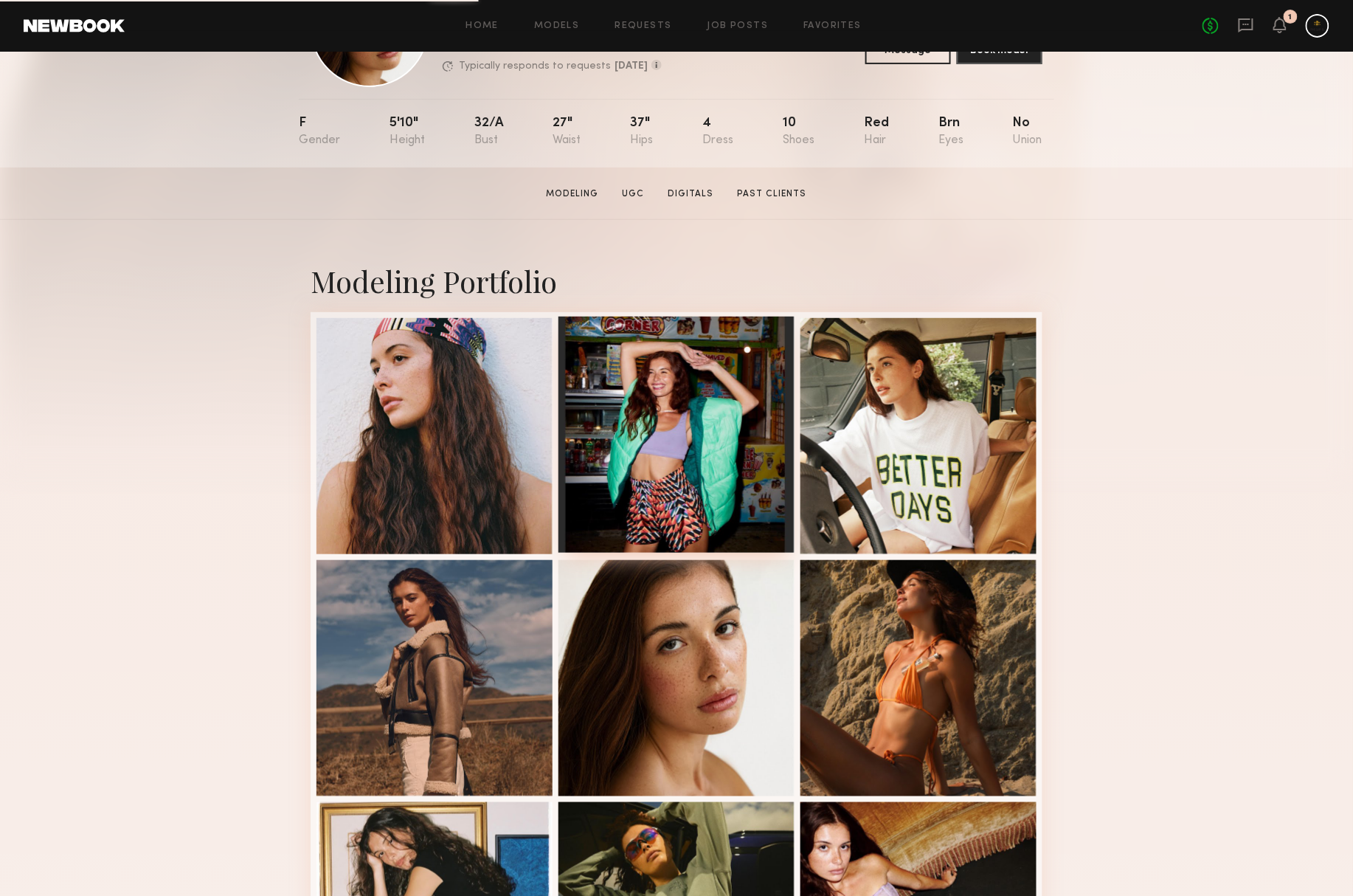
scroll to position [122, 0]
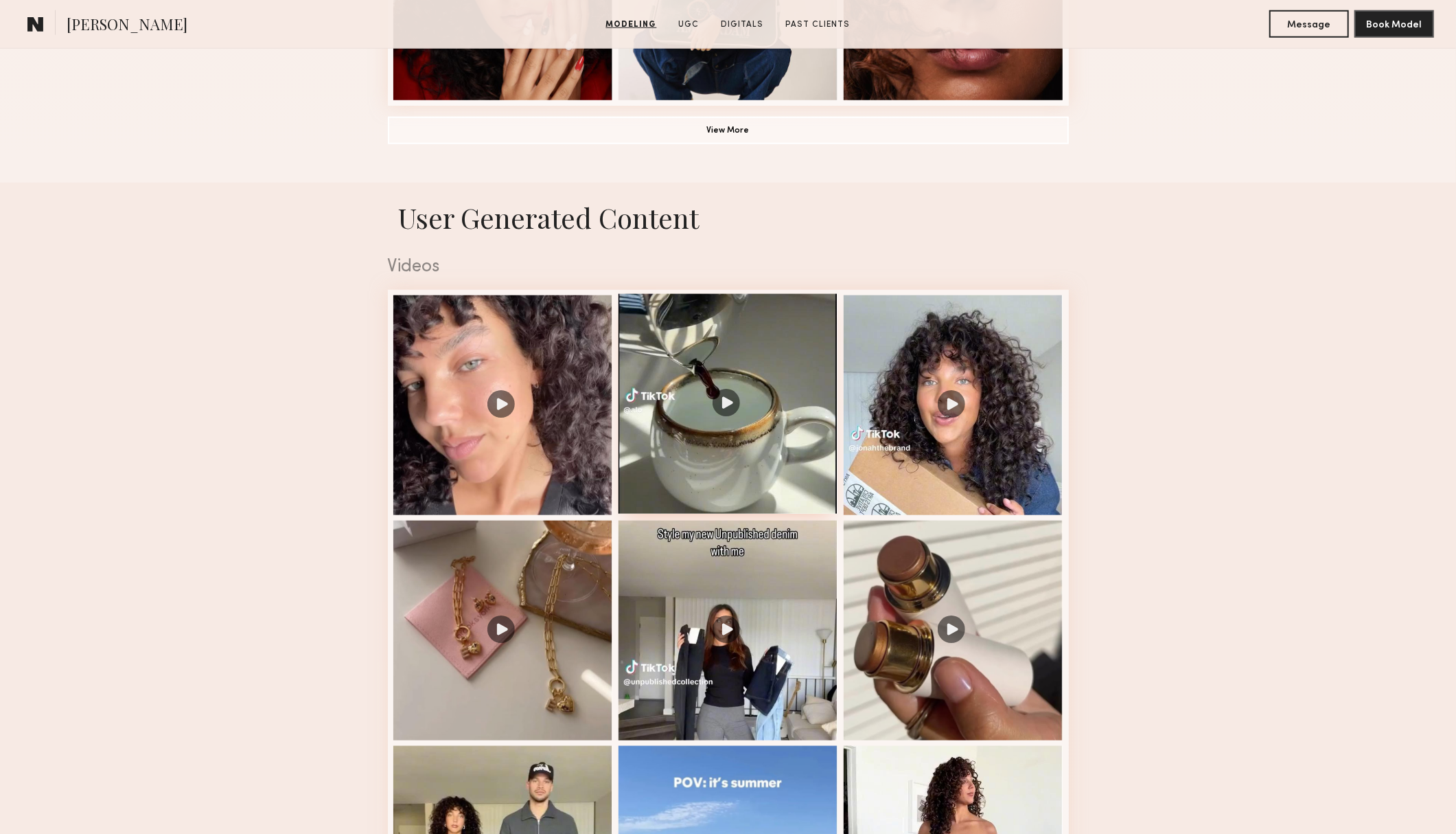
scroll to position [1202, 0]
click at [544, 476] on div at bounding box center [503, 403] width 220 height 220
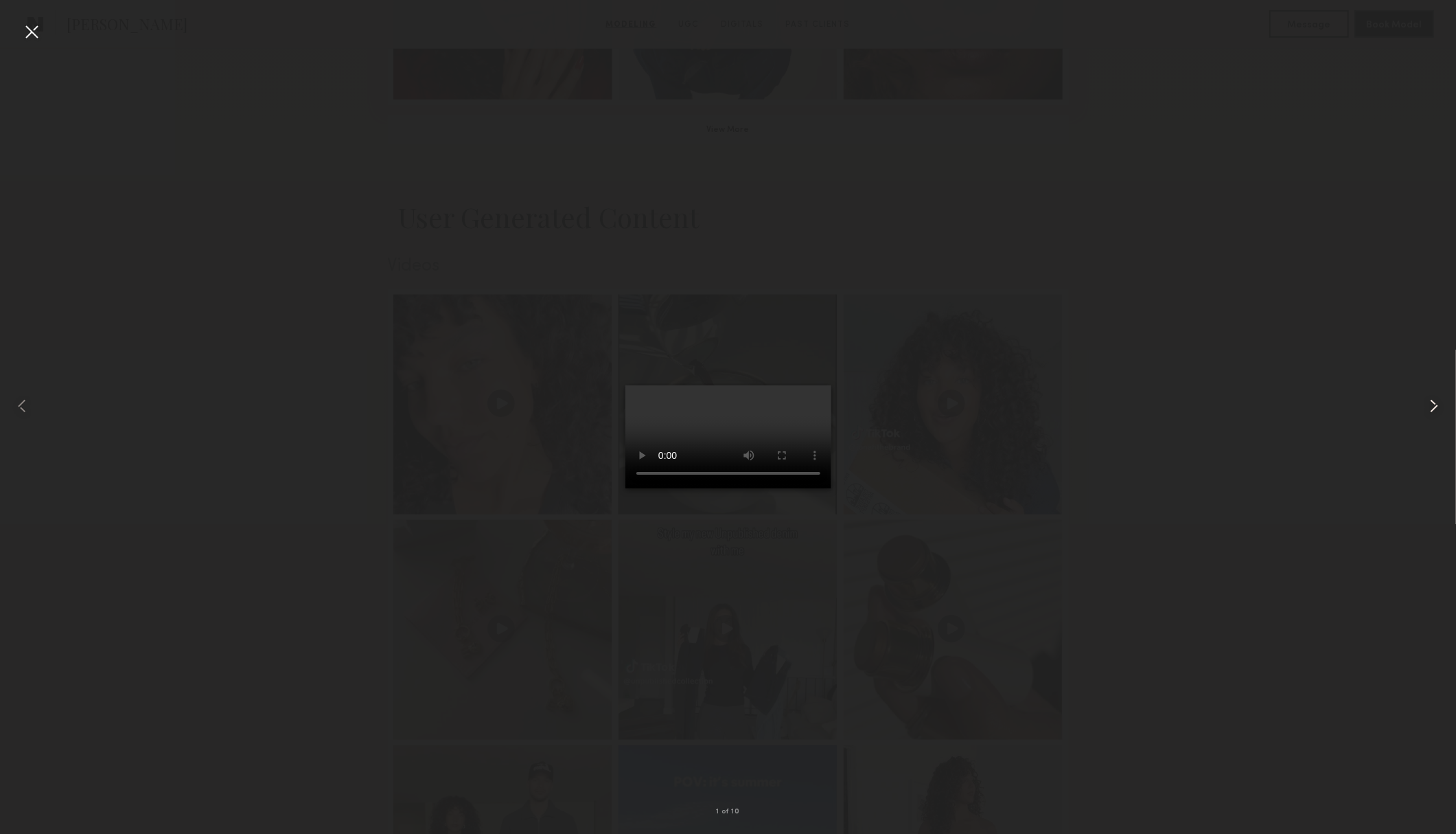
click at [1430, 404] on common-icon at bounding box center [1434, 406] width 22 height 22
click at [1004, 186] on div at bounding box center [728, 405] width 1456 height 768
click at [40, 28] on div at bounding box center [32, 32] width 22 height 22
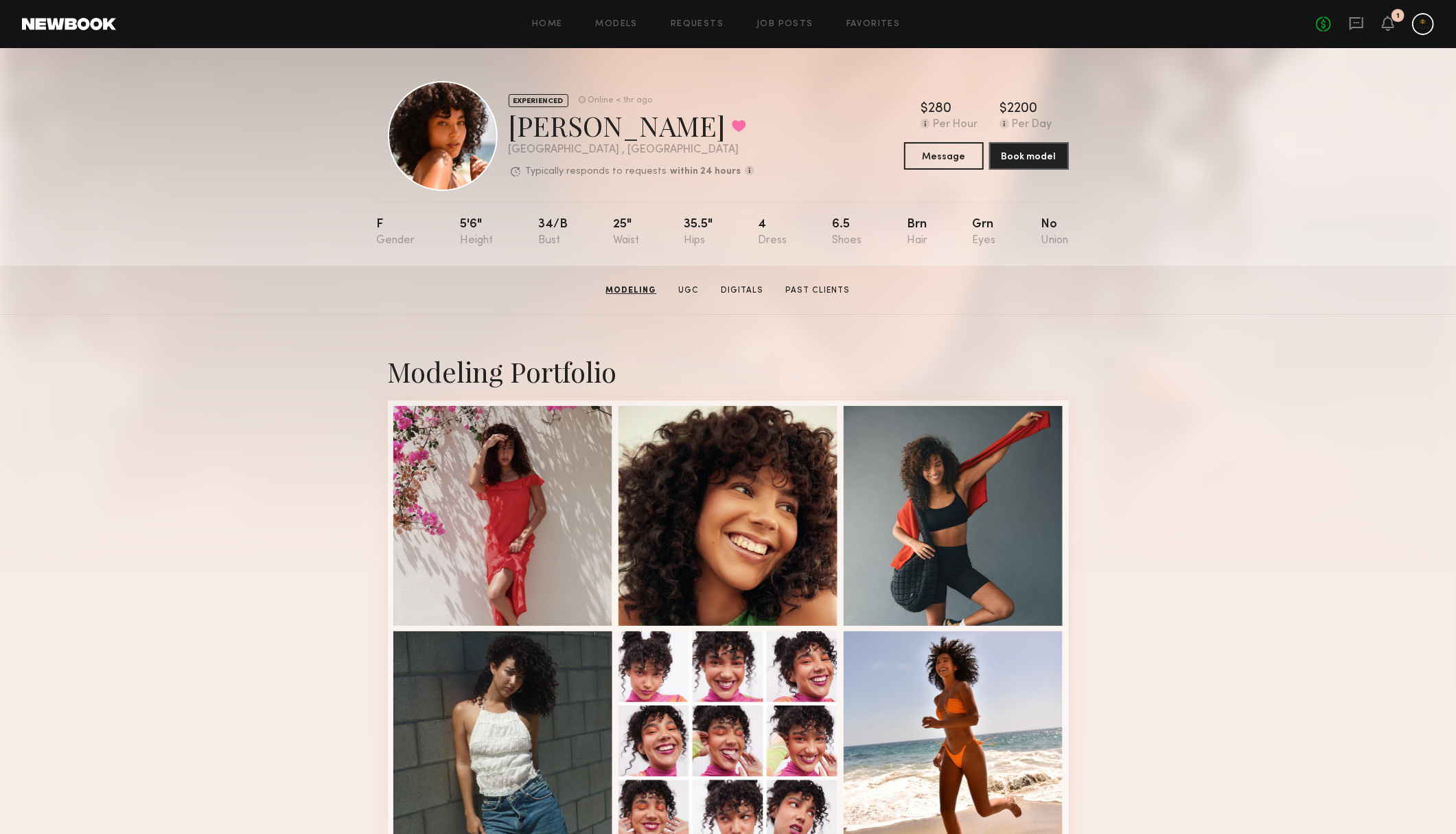
scroll to position [0, 0]
click at [1369, 24] on div "No fees up to $5,000 1" at bounding box center [1375, 24] width 118 height 22
click at [1350, 24] on icon at bounding box center [1356, 24] width 14 height 13
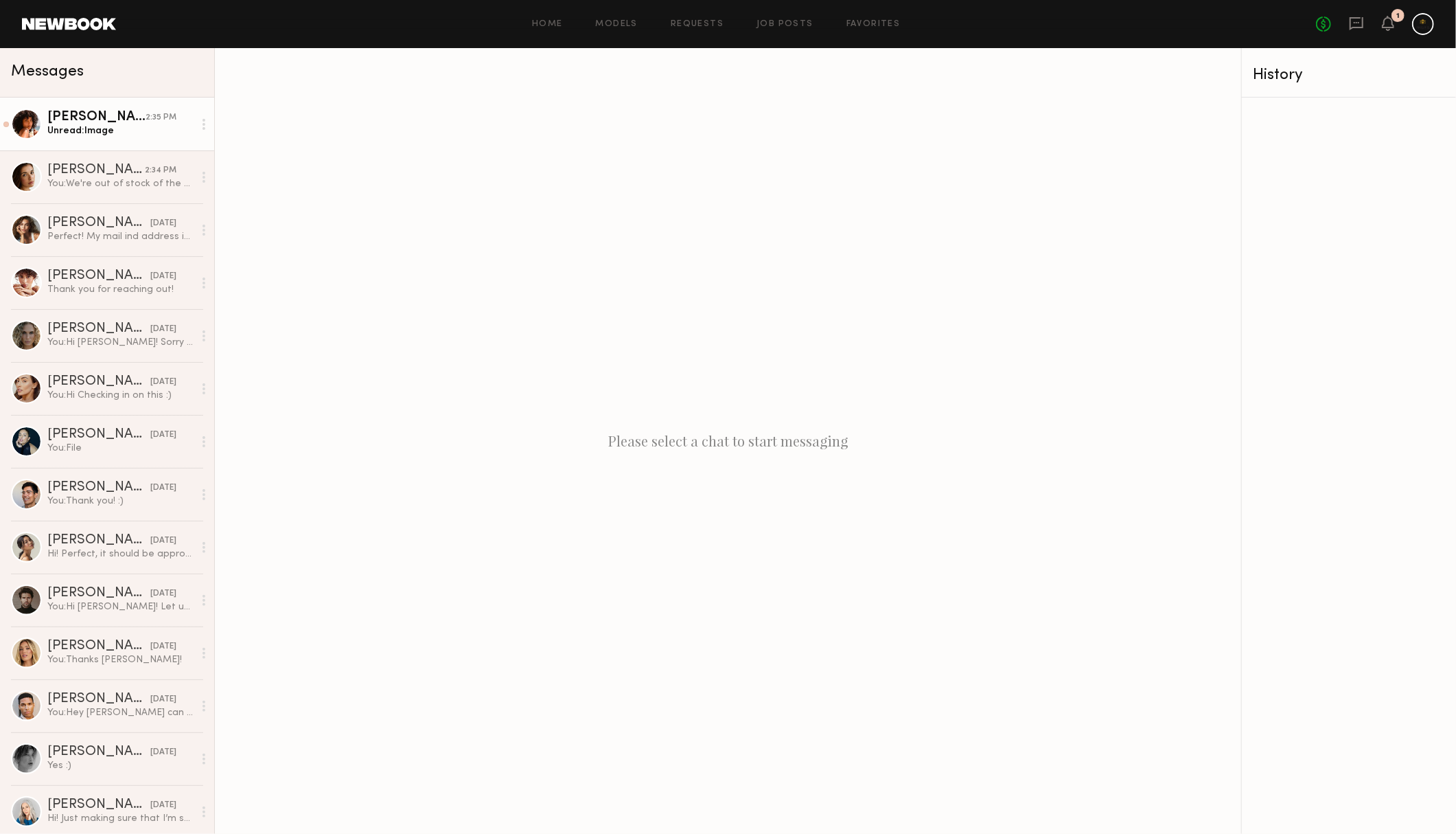
click at [125, 126] on div "Unread: Image" at bounding box center [120, 131] width 146 height 13
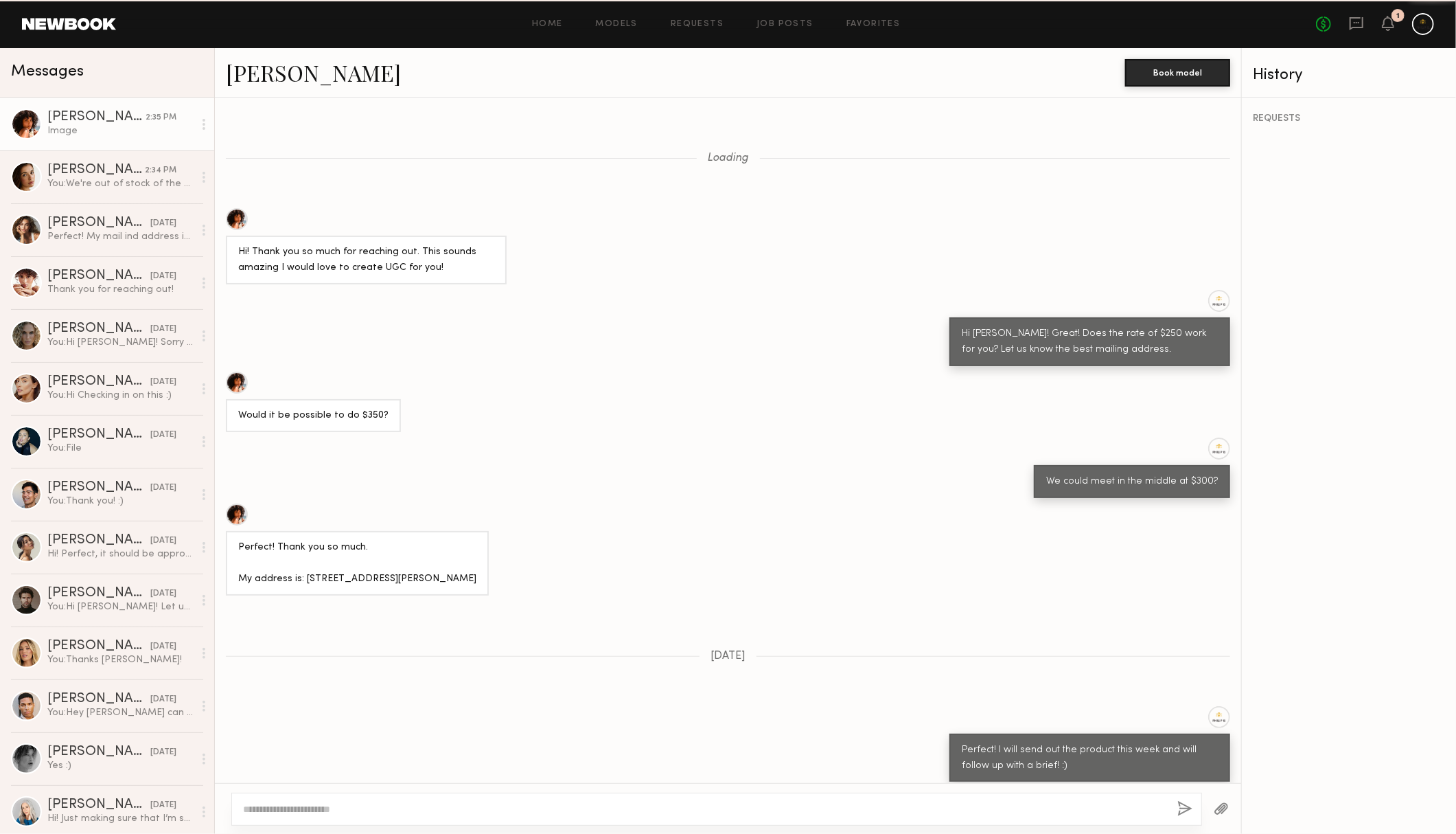
scroll to position [570, 0]
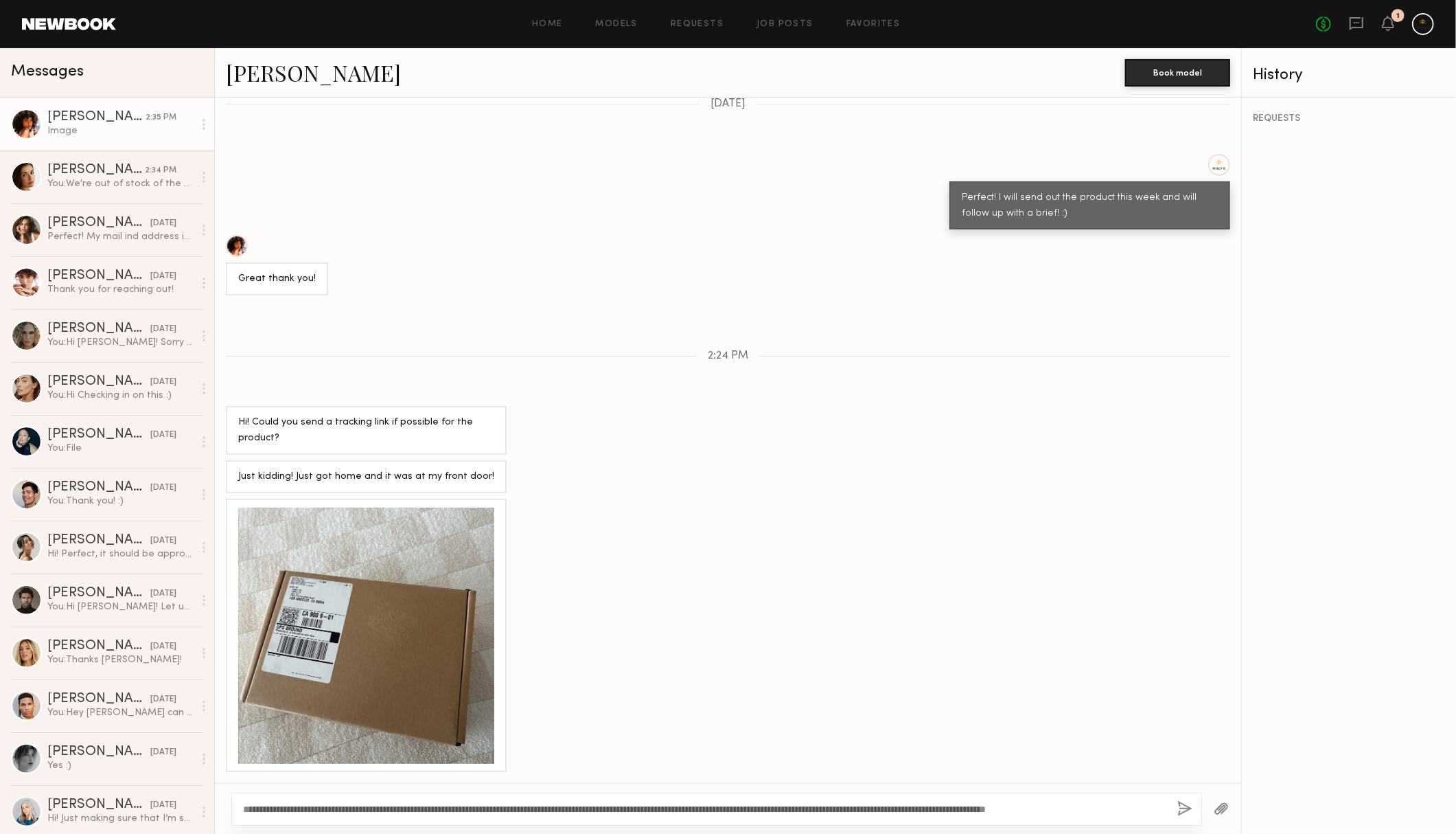
type textarea "**********"
click at [1177, 807] on button "button" at bounding box center [1184, 809] width 15 height 17
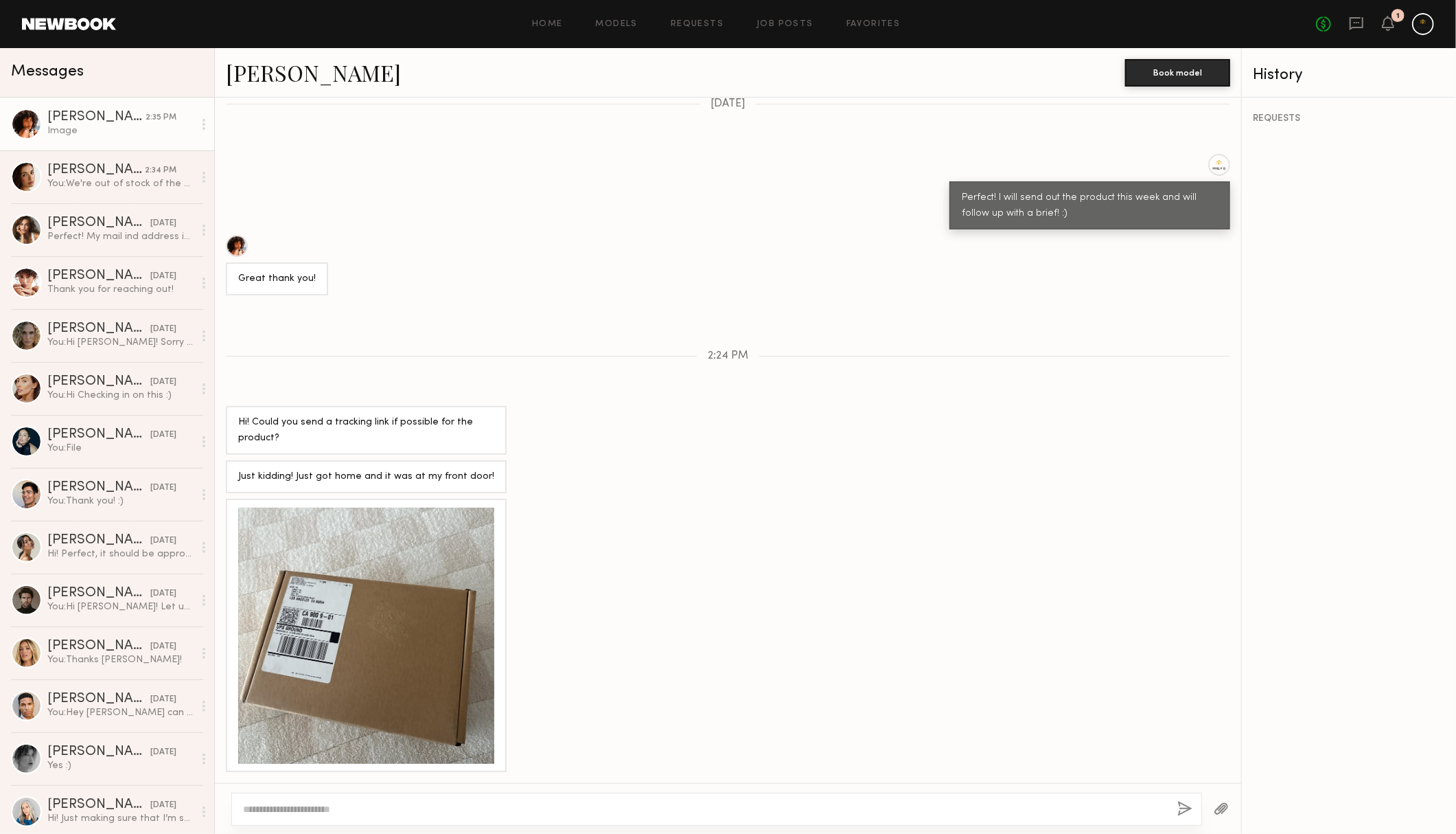
scroll to position [760, 0]
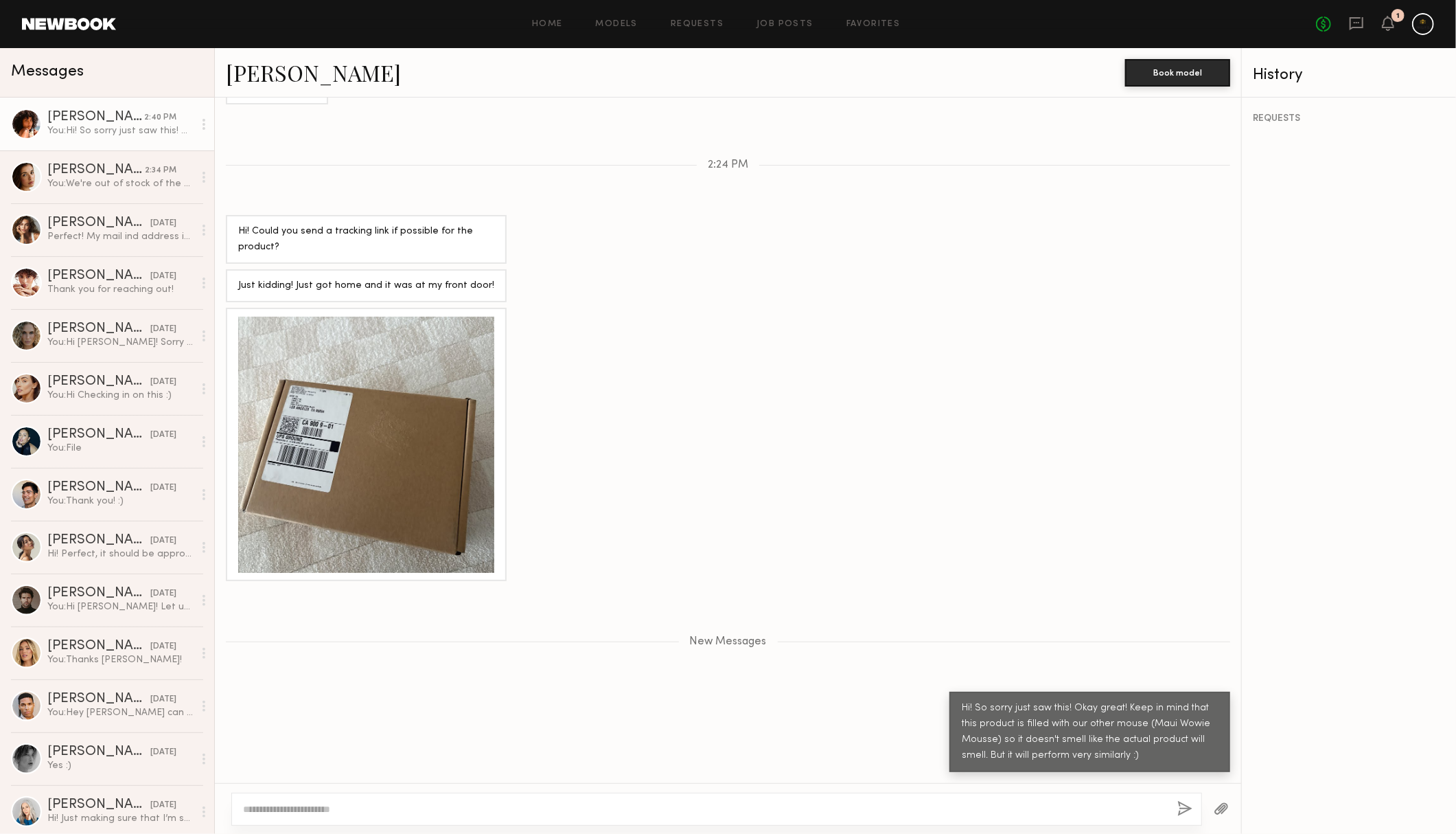
click at [624, 813] on textarea at bounding box center [699, 809] width 913 height 14
type textarea "**********"
click at [1177, 800] on button "button" at bounding box center [1184, 809] width 15 height 17
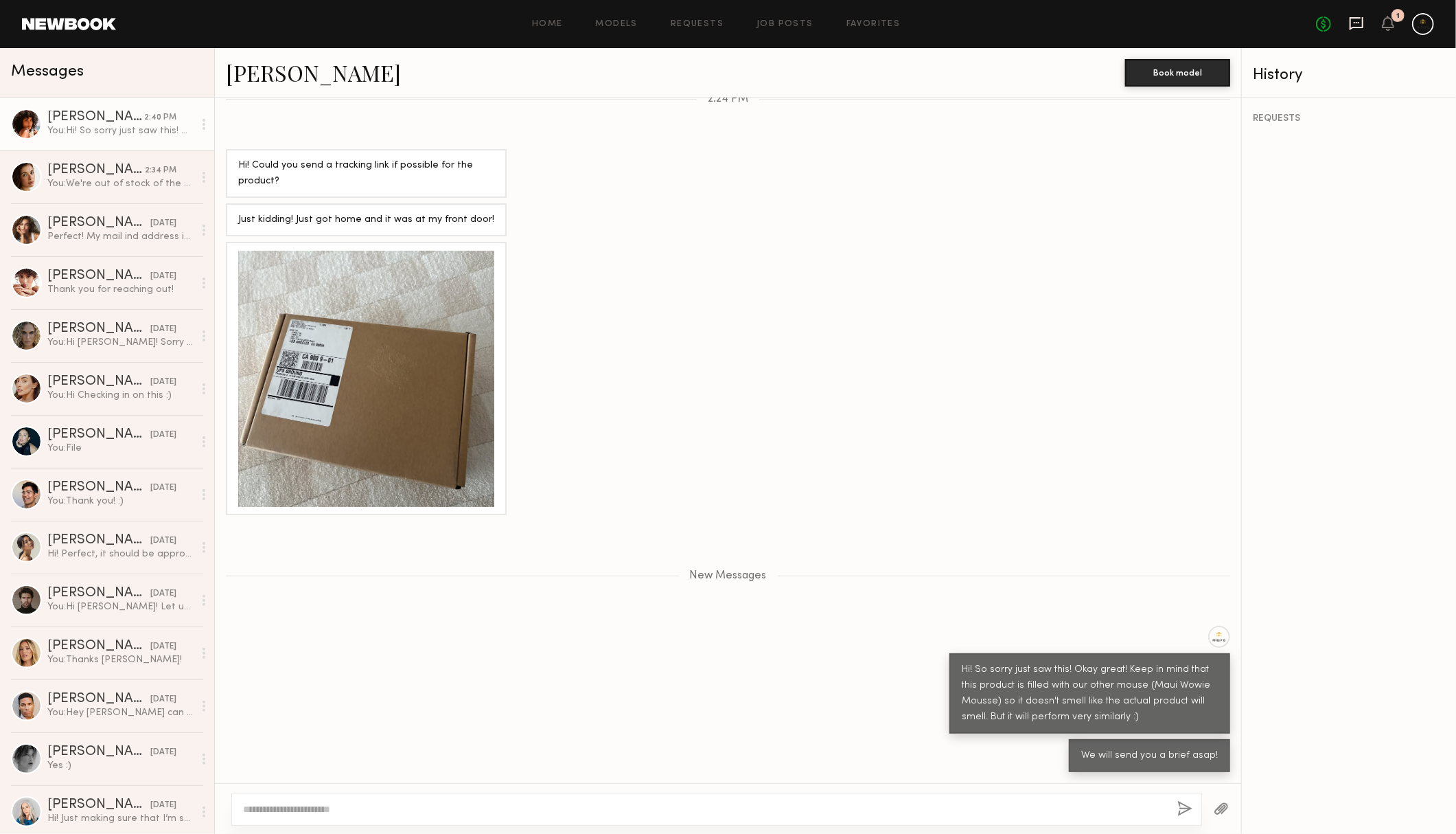
click at [1352, 17] on icon at bounding box center [1356, 23] width 15 height 15
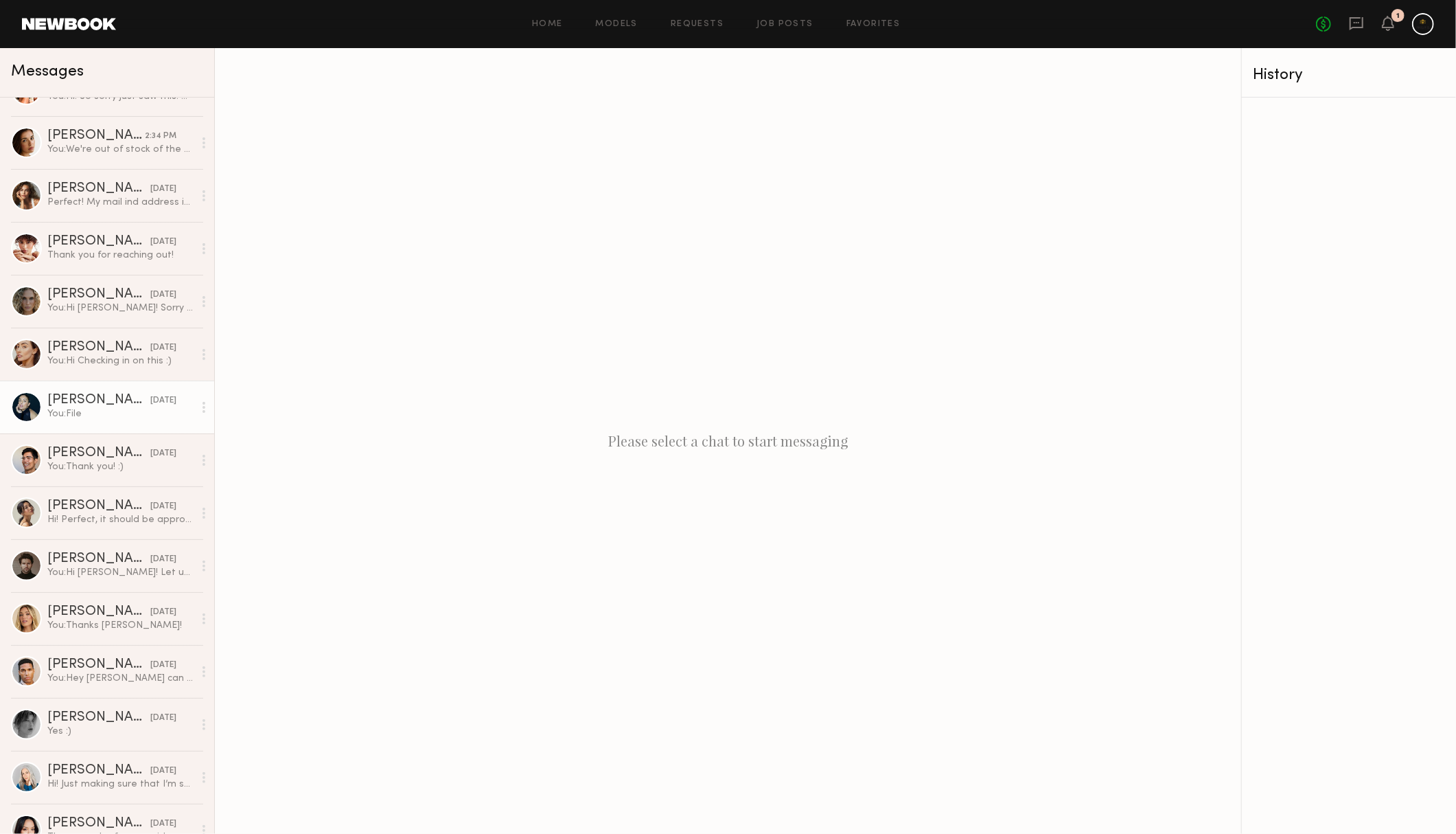
scroll to position [36, 0]
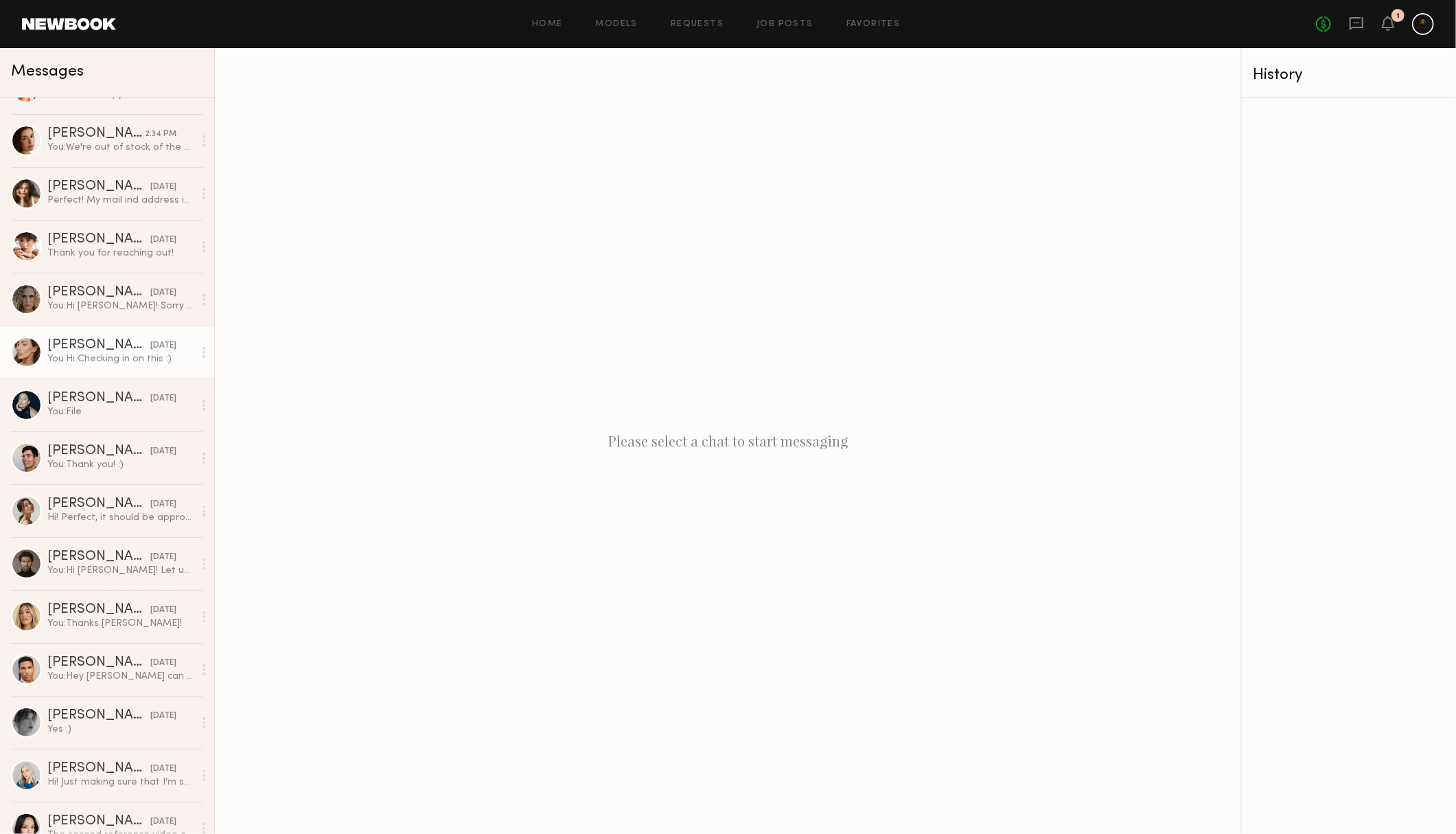
click at [134, 356] on div "You: Hi Checking in on this :)" at bounding box center [120, 359] width 146 height 13
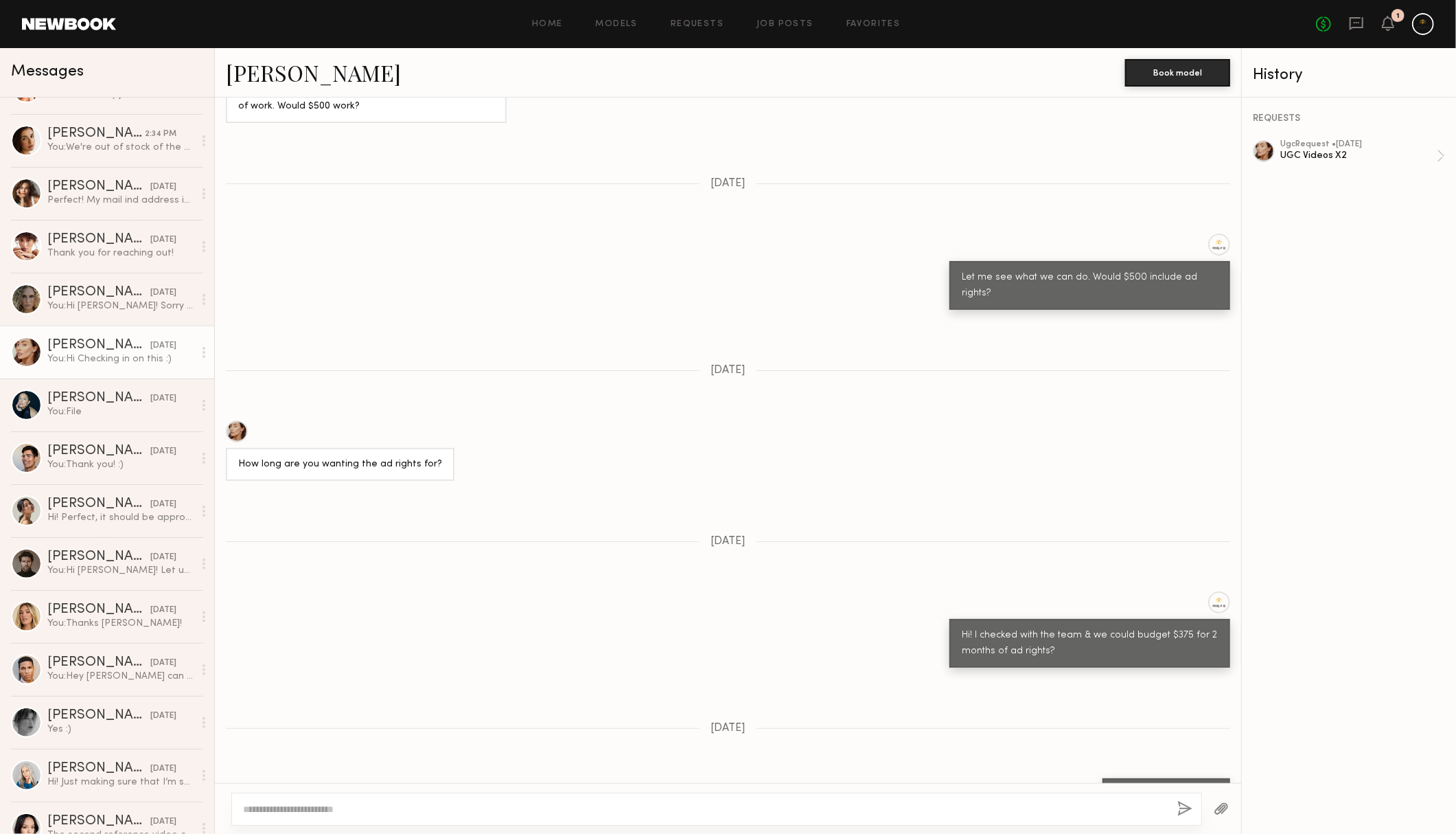
scroll to position [1162, 0]
click at [134, 283] on link "[PERSON_NAME] [DATE] You: Hi [PERSON_NAME]! Sorry I totally fell off here! Comi…" at bounding box center [107, 299] width 214 height 53
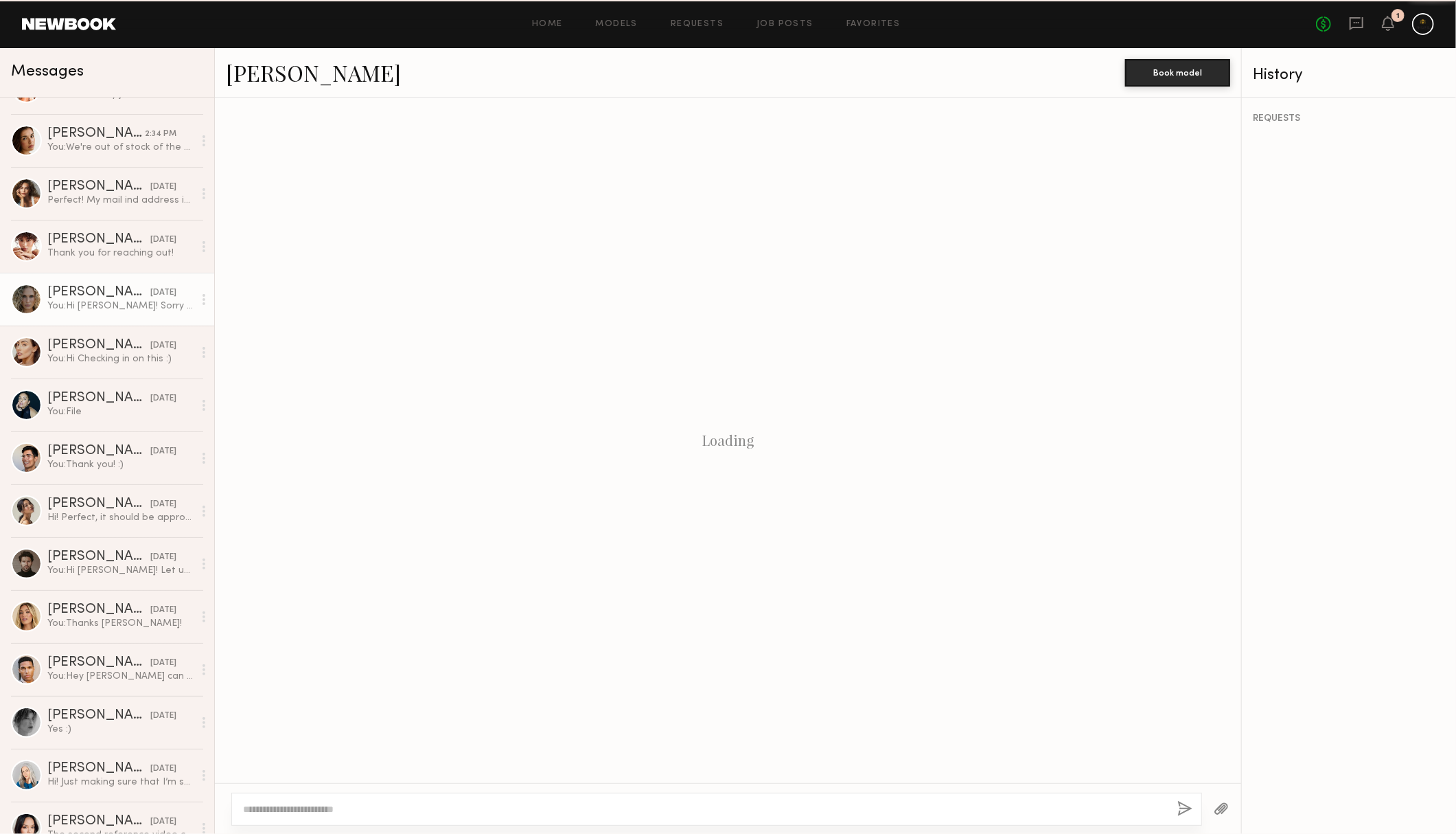
scroll to position [1136, 0]
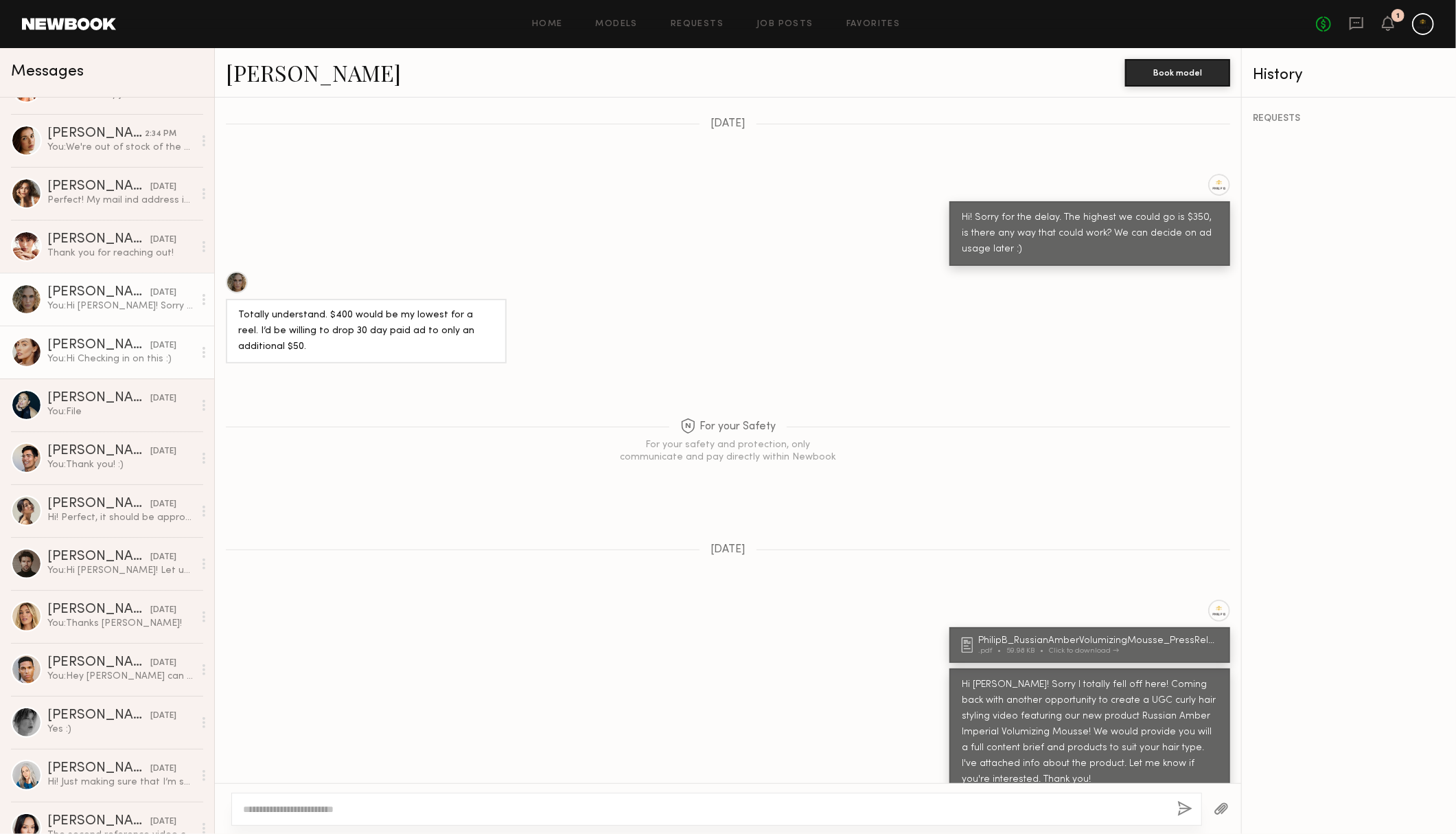
click at [62, 339] on div "[PERSON_NAME]" at bounding box center [98, 345] width 103 height 14
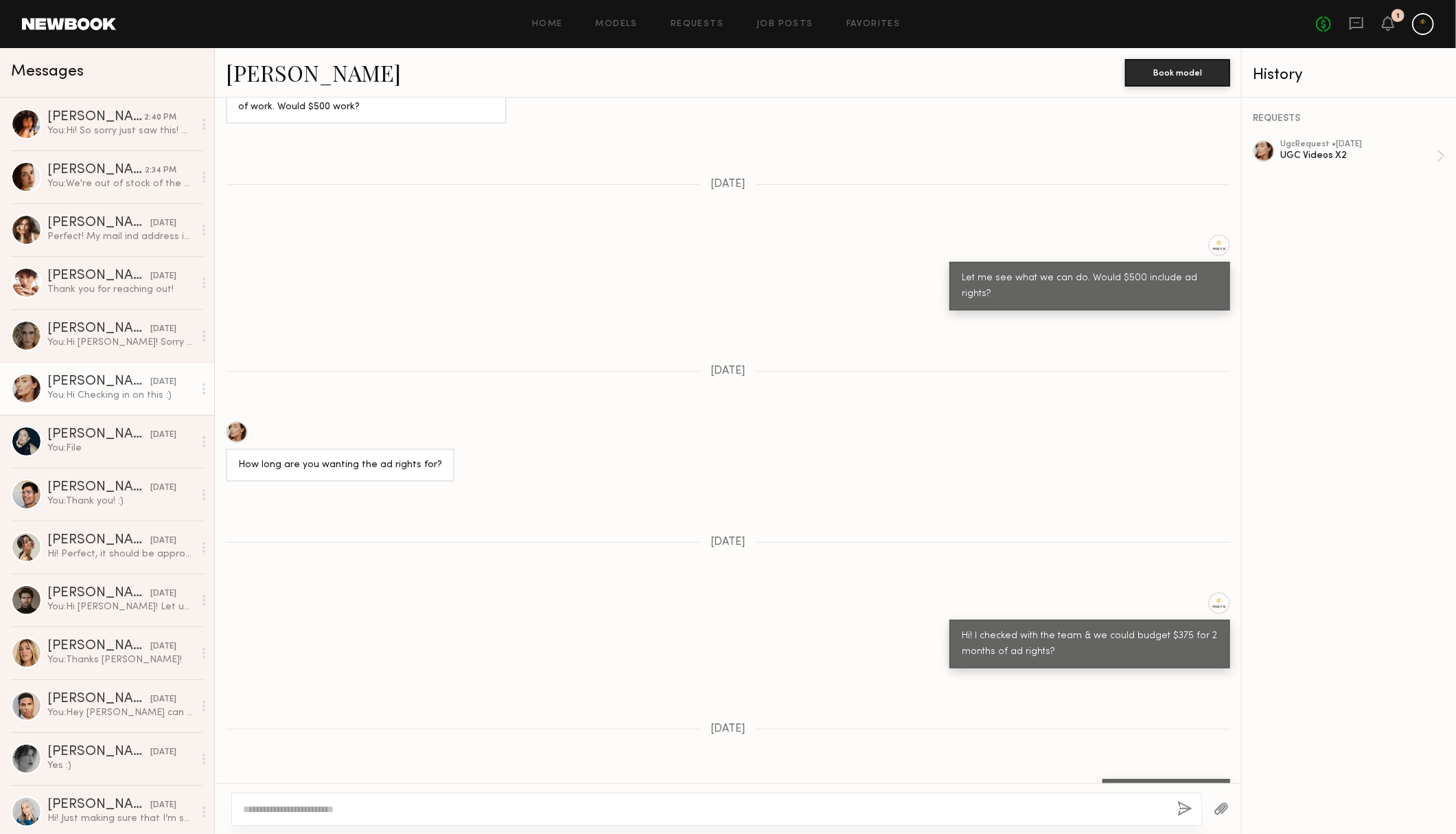
click at [946, 52] on div "[PERSON_NAME] Book model" at bounding box center [728, 73] width 1026 height 49
click at [610, 25] on link "Models" at bounding box center [617, 25] width 42 height 9
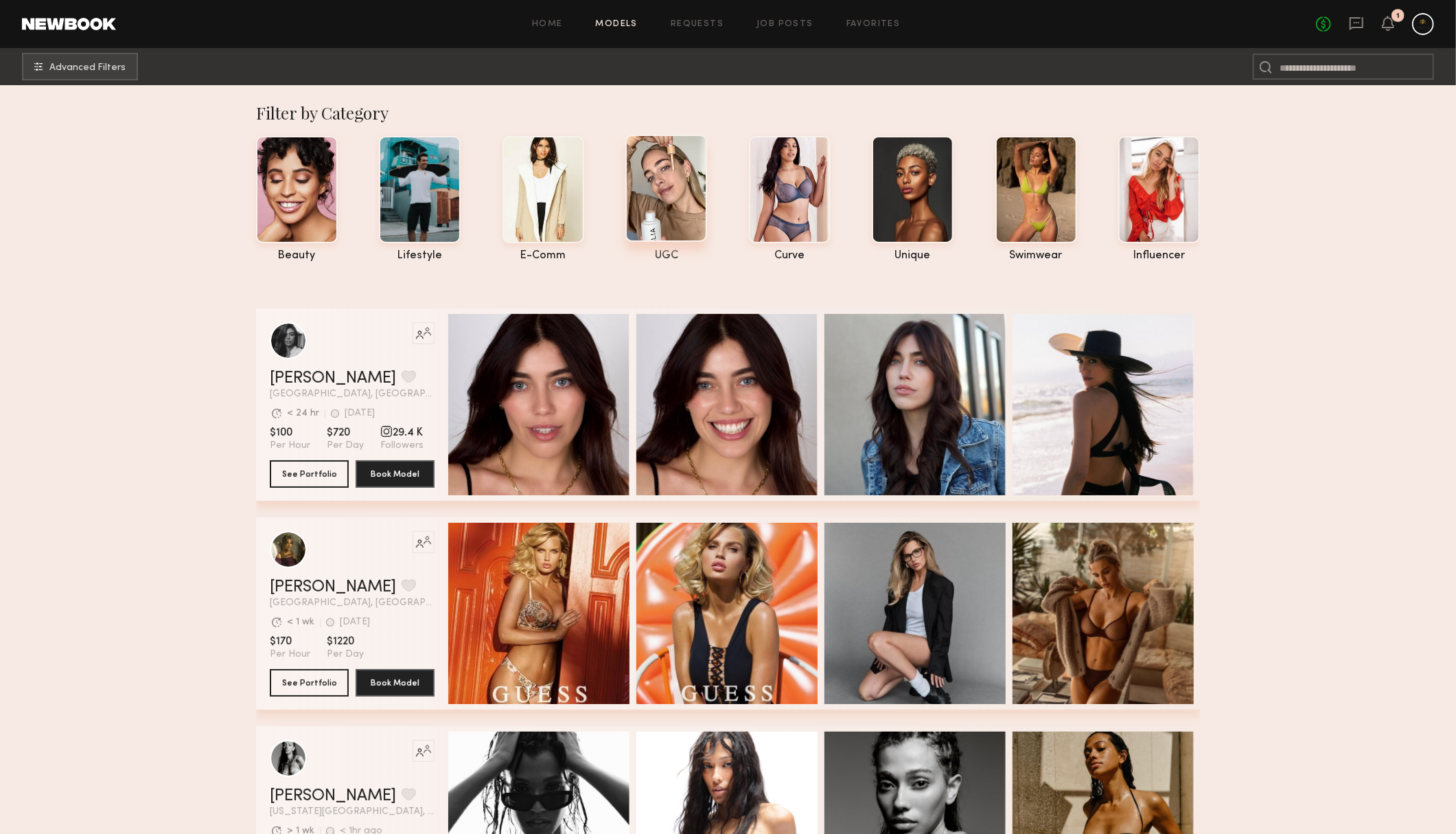
click at [676, 210] on div at bounding box center [667, 188] width 82 height 107
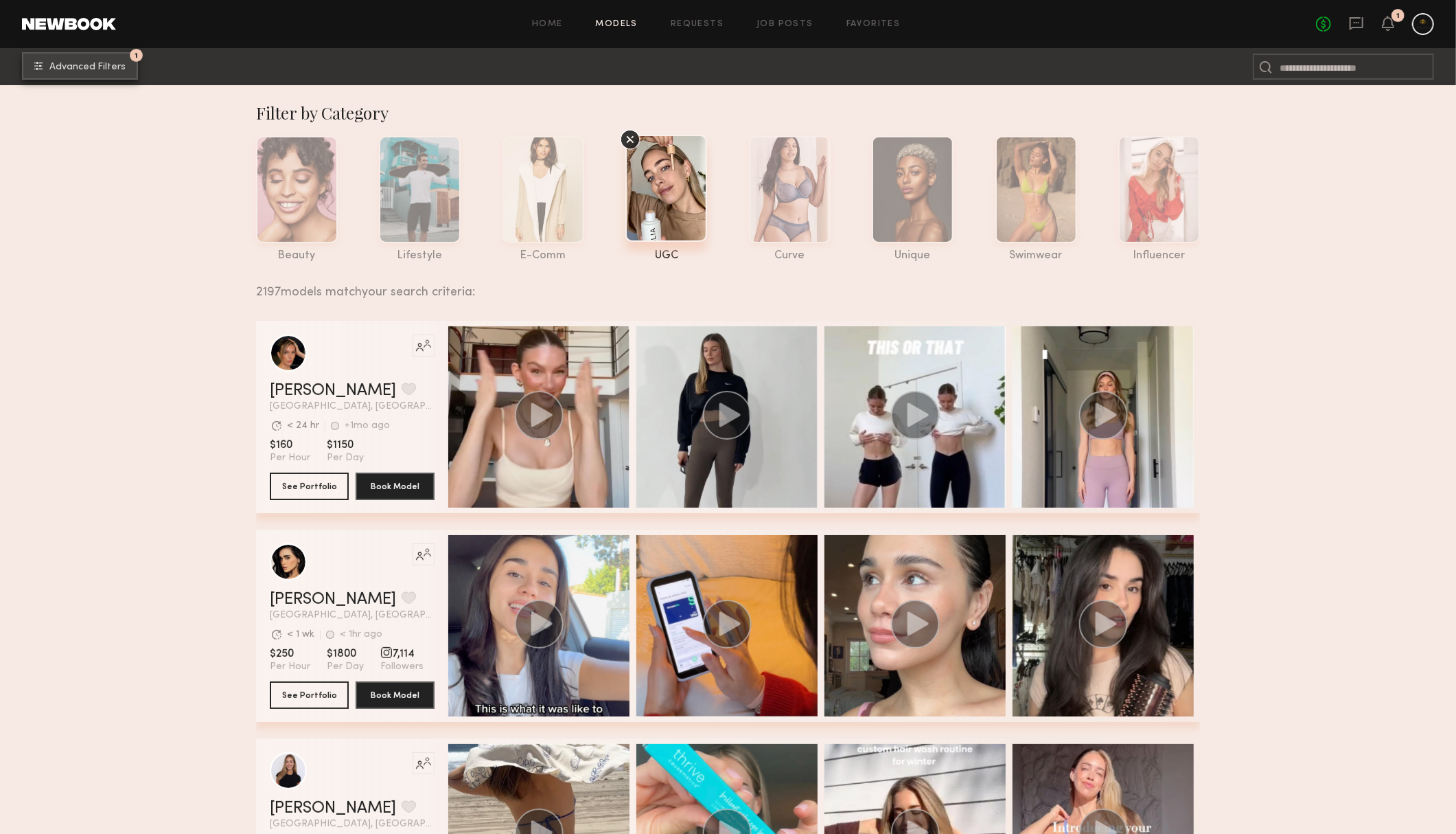
click at [75, 69] on span "Advanced Filters" at bounding box center [87, 67] width 76 height 10
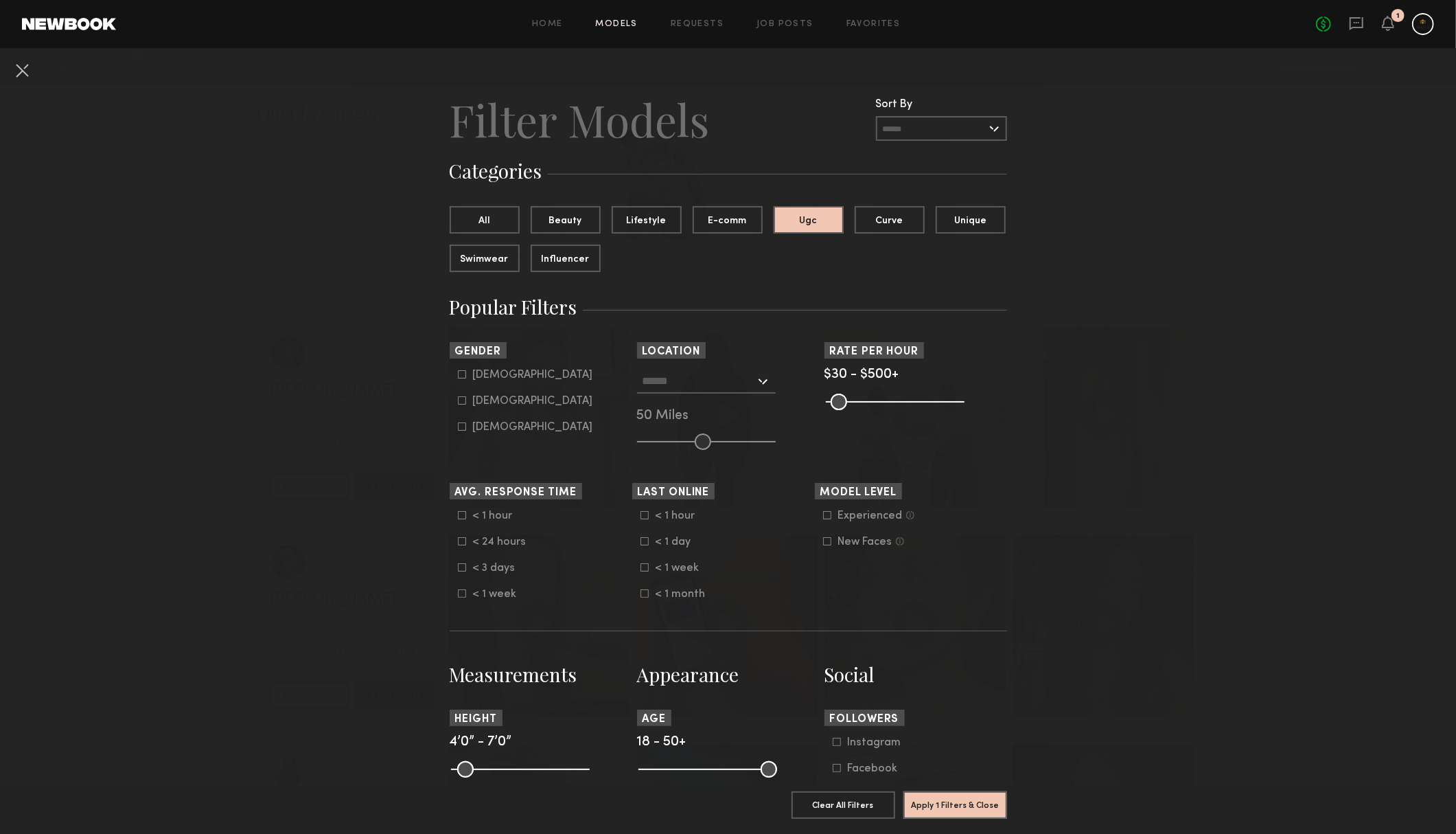
click at [821, 512] on div "Experienced Talent we’ve deemed to have ample paid, professional modeling exper…" at bounding box center [906, 529] width 183 height 38
click at [827, 513] on icon at bounding box center [827, 514] width 8 height 8
click at [471, 402] on label "[DEMOGRAPHIC_DATA]" at bounding box center [525, 400] width 135 height 8
type input "**"
click at [945, 797] on button "Apply 3 Filters & Close" at bounding box center [956, 804] width 104 height 27
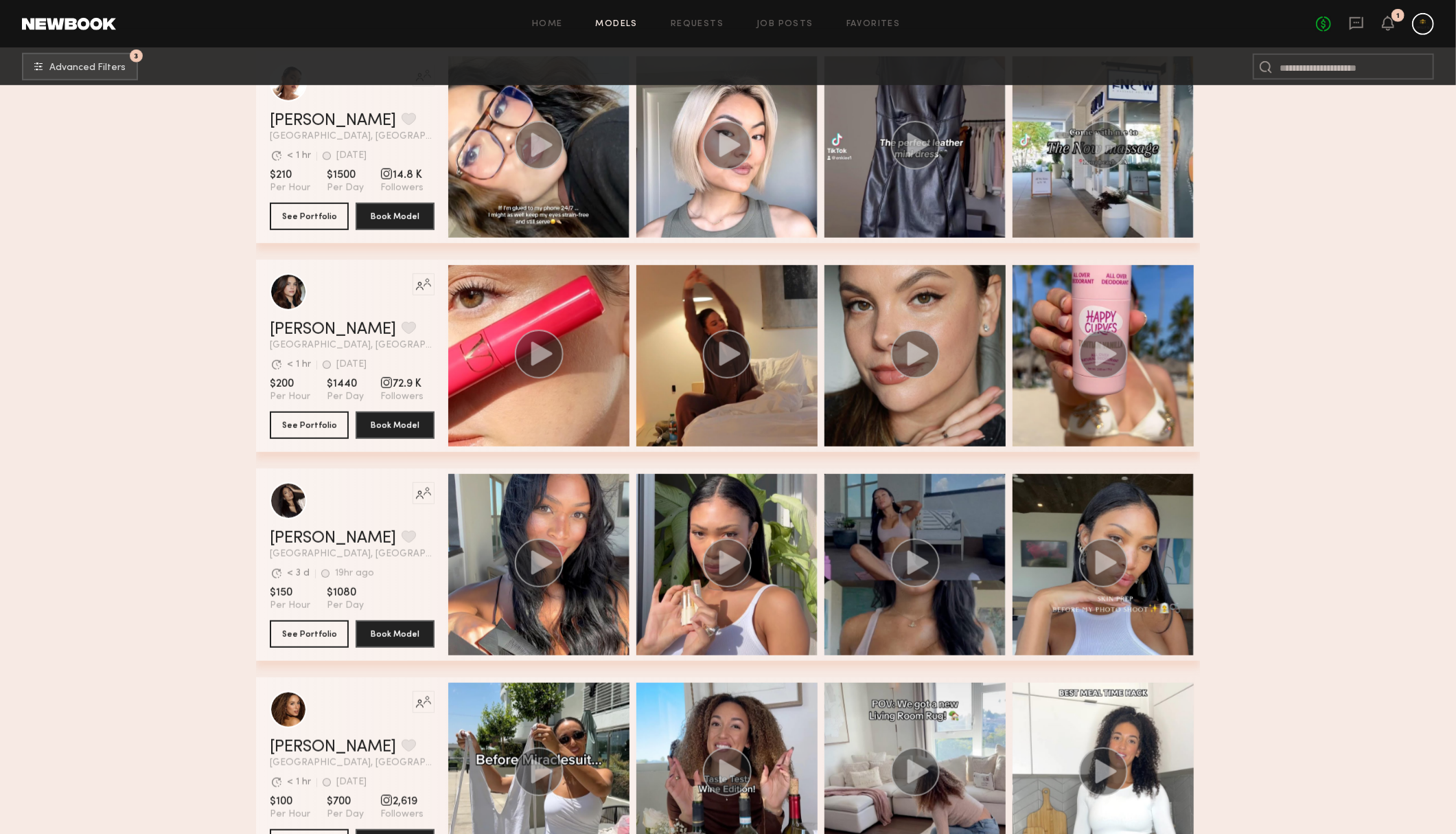
scroll to position [696, 0]
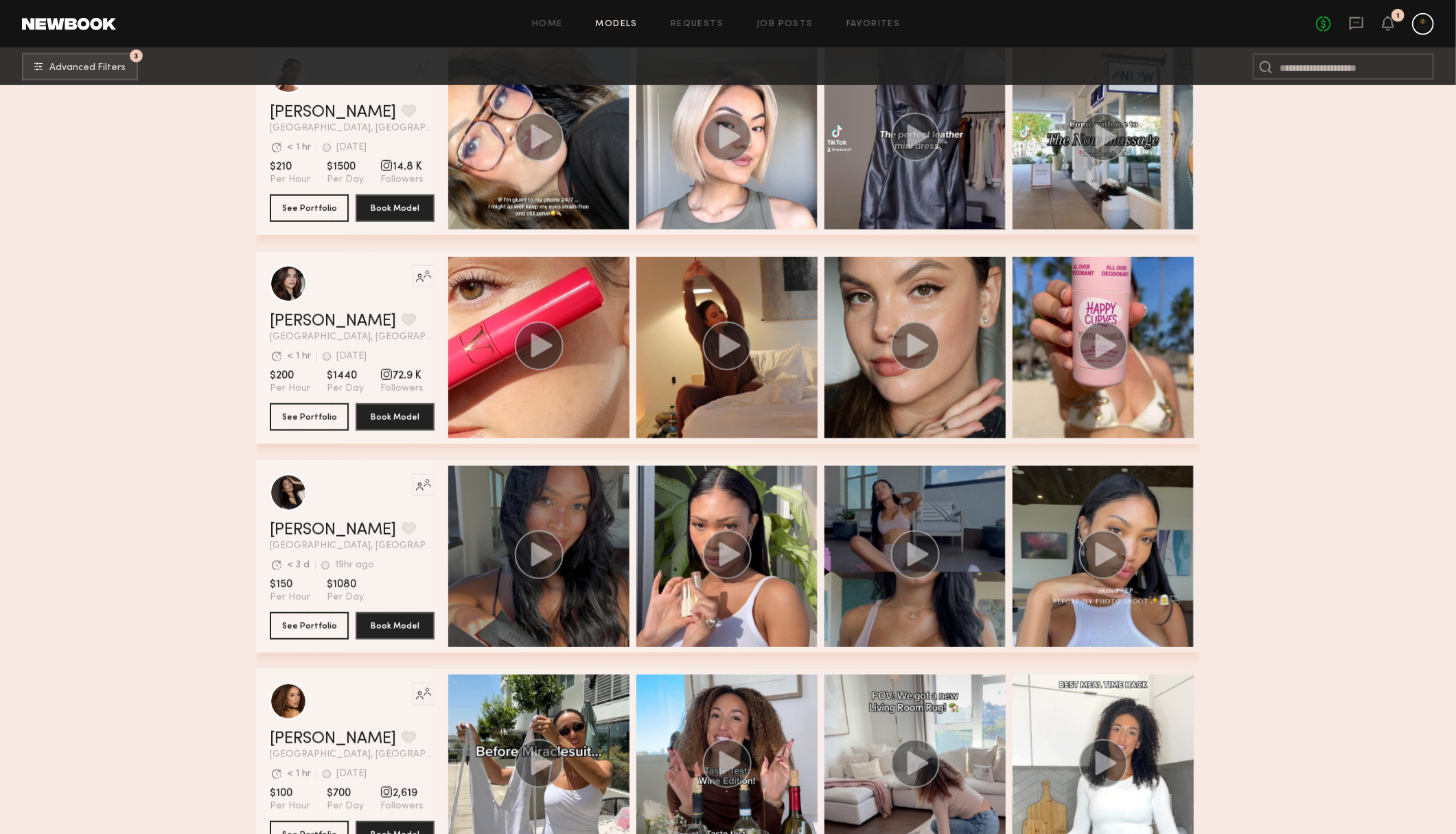
click at [601, 623] on div "grid" at bounding box center [540, 557] width 182 height 182
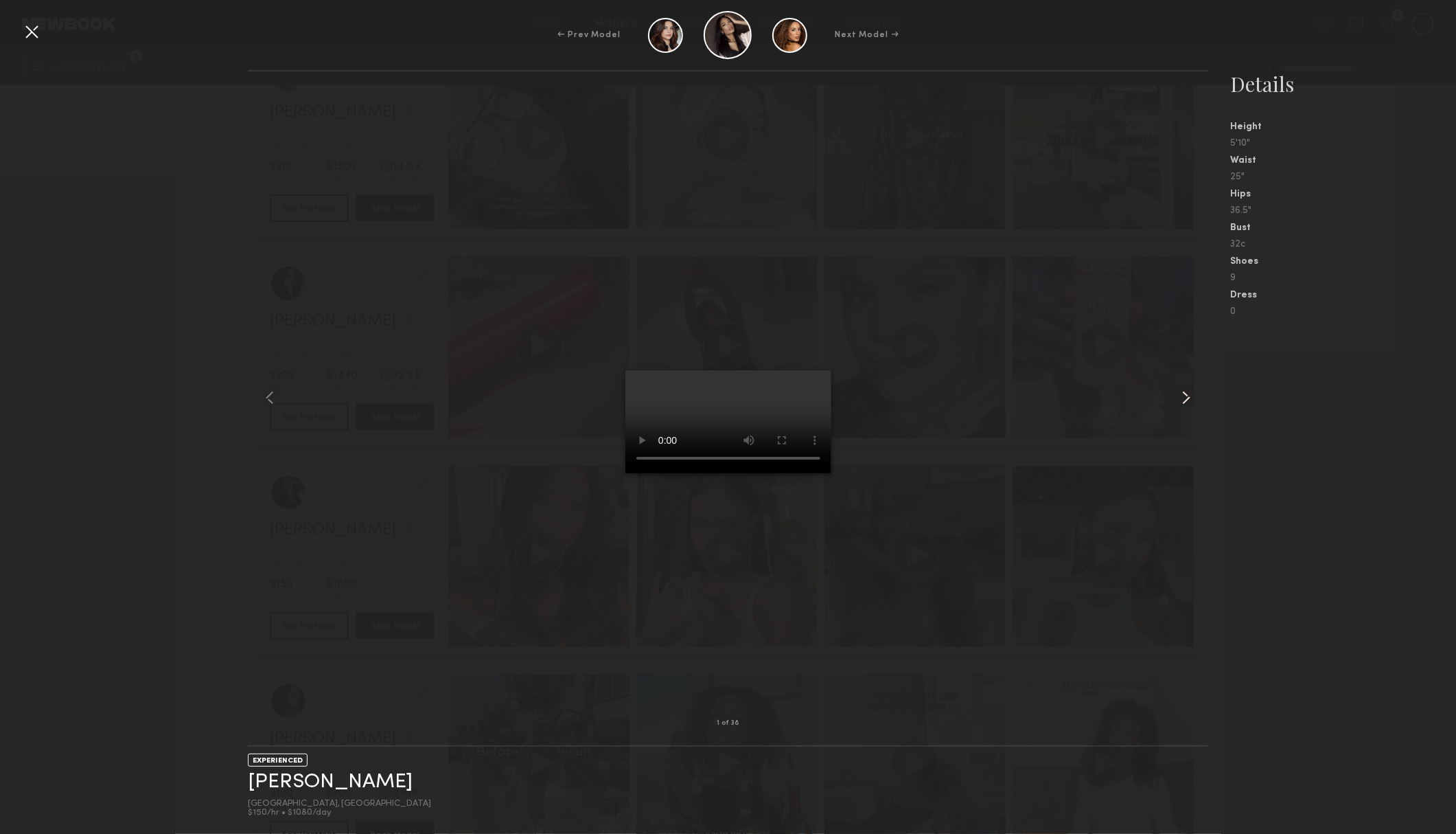
click at [1193, 397] on common-icon at bounding box center [1186, 398] width 22 height 22
click at [1193, 396] on common-icon at bounding box center [1186, 398] width 22 height 22
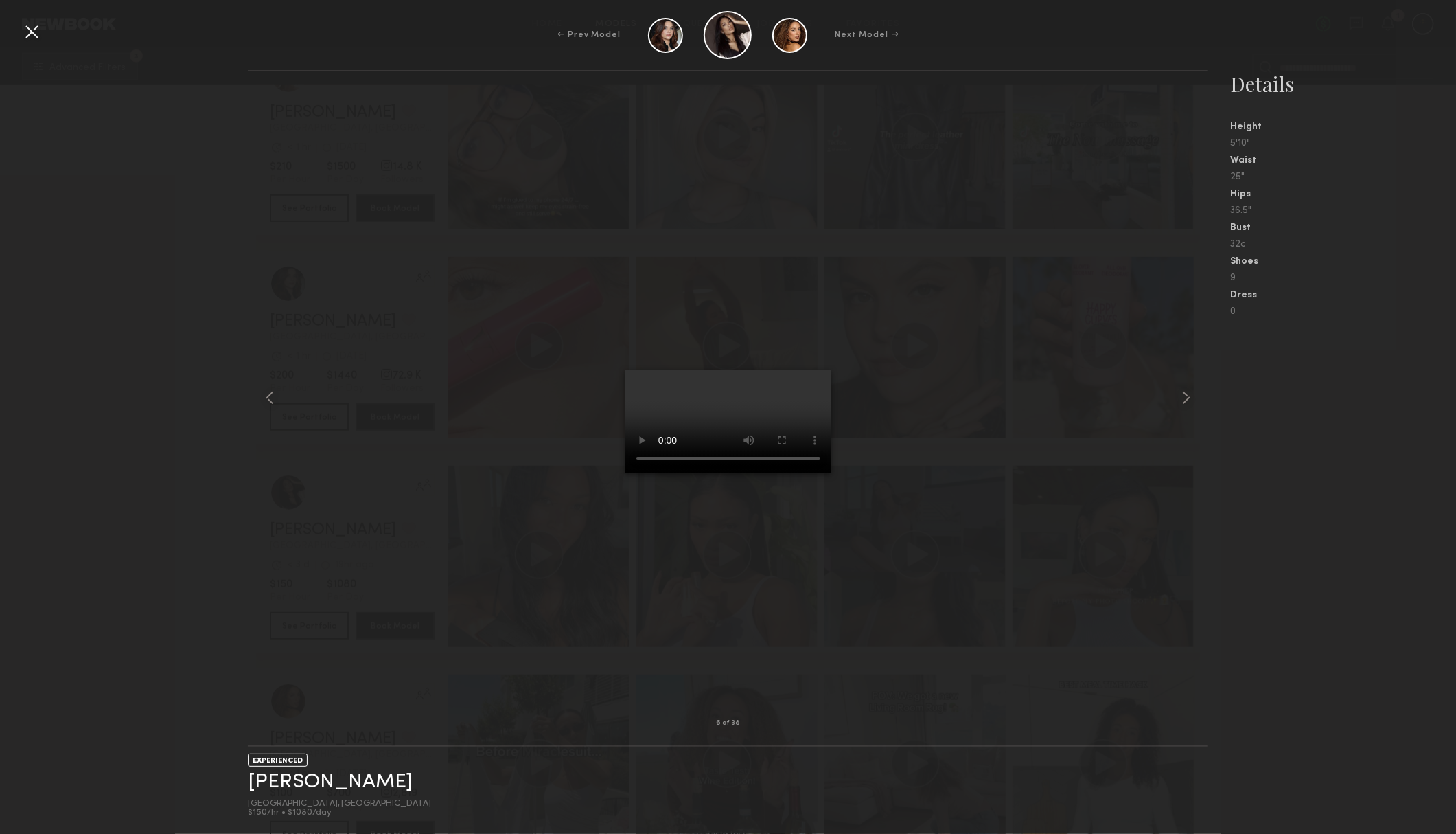
click at [1273, 392] on nb-gallery-model-stats "Details Height 5'10" Waist 25" Hips 36.5" Bust 32c Shoes 9 Dress 0" at bounding box center [1332, 452] width 248 height 764
click at [33, 30] on div at bounding box center [32, 32] width 22 height 22
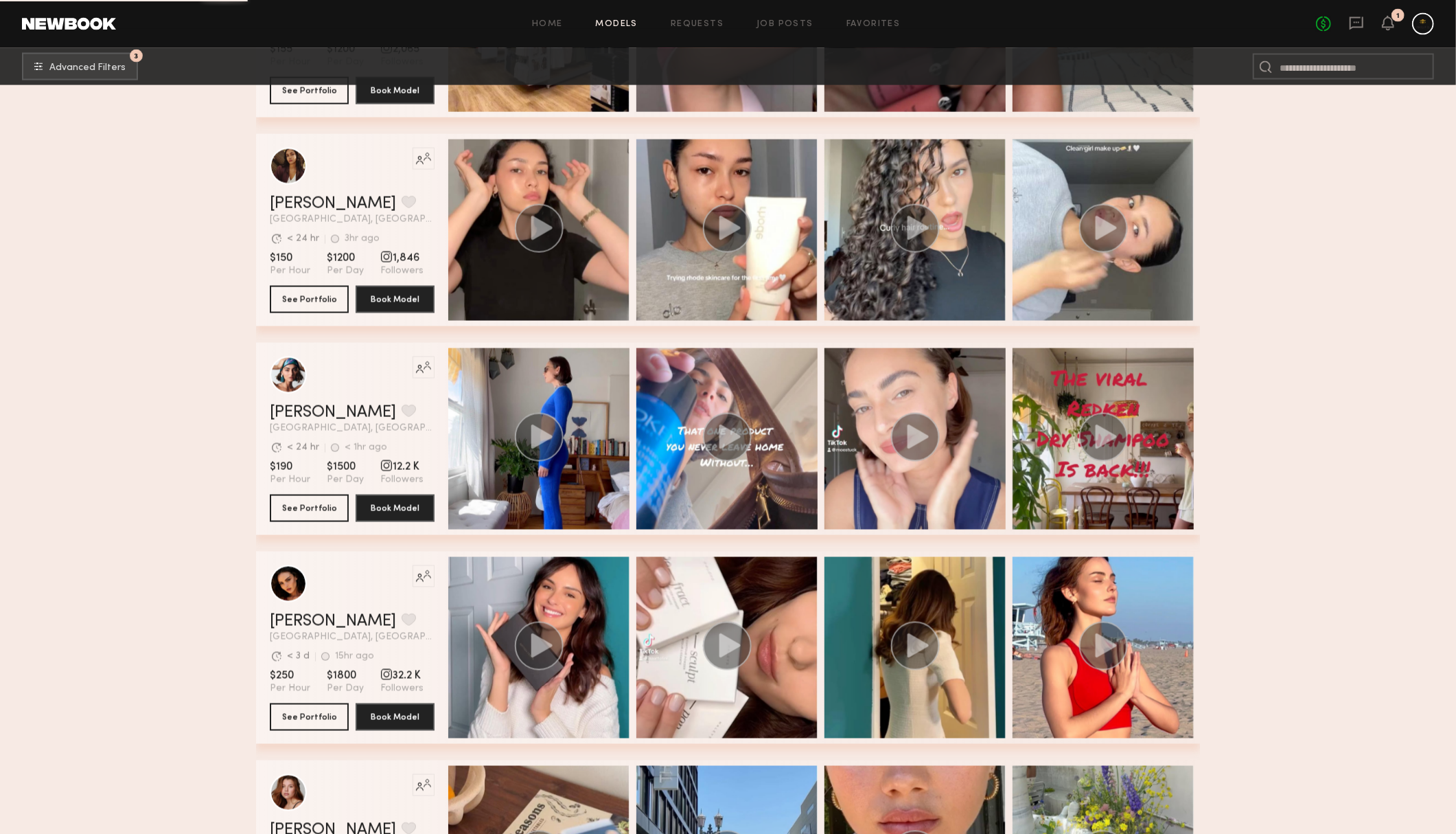
scroll to position [1682, 0]
